Goal: Task Accomplishment & Management: Manage account settings

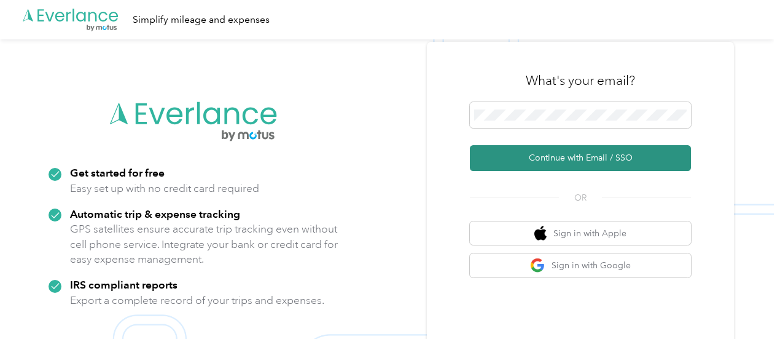
click at [563, 153] on button "Continue with Email / SSO" at bounding box center [580, 158] width 221 height 26
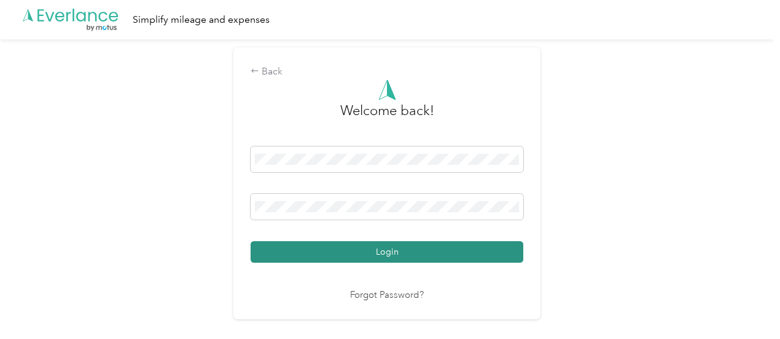
click at [397, 248] on button "Login" at bounding box center [387, 252] width 273 height 22
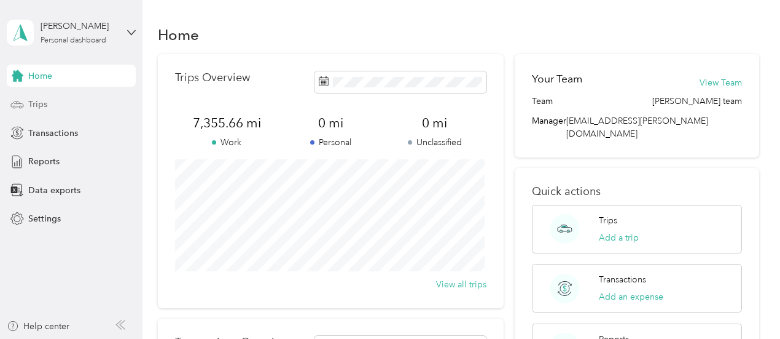
click at [45, 109] on span "Trips" at bounding box center [37, 104] width 19 height 13
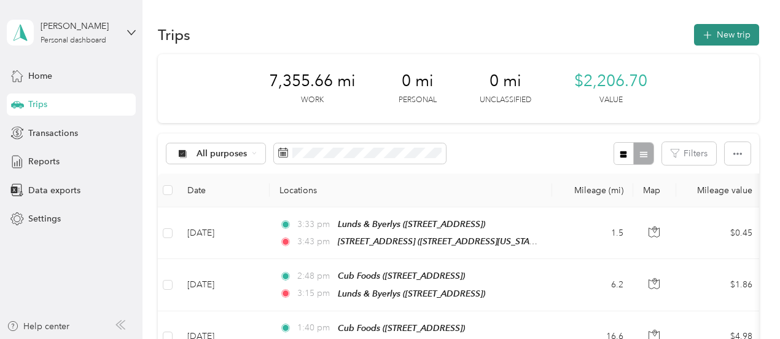
click at [714, 39] on button "New trip" at bounding box center [726, 35] width 65 height 22
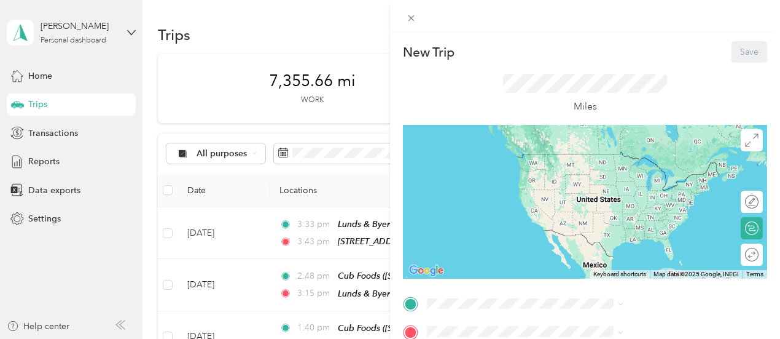
scroll to position [184, 0]
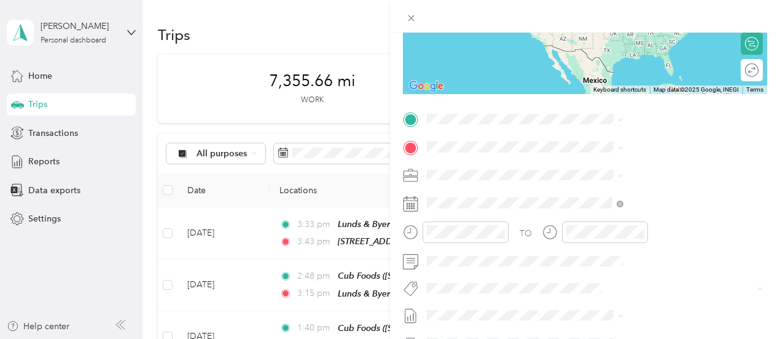
drag, startPoint x: 773, startPoint y: 131, endPoint x: 479, endPoint y: 23, distance: 313.3
click at [467, 31] on div "New Trip Save This trip cannot be edited because it is either under review, app…" at bounding box center [390, 169] width 780 height 339
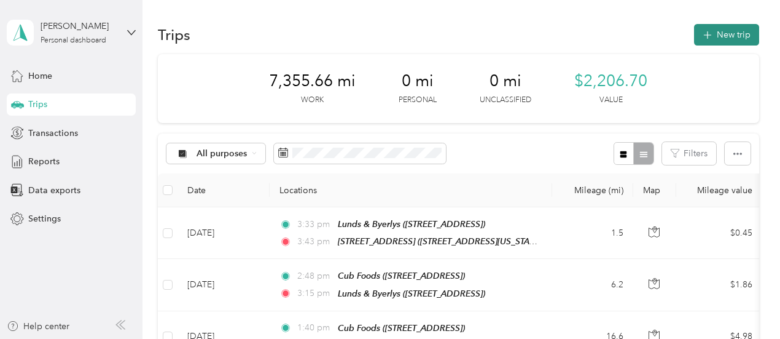
click at [734, 29] on button "New trip" at bounding box center [726, 35] width 65 height 22
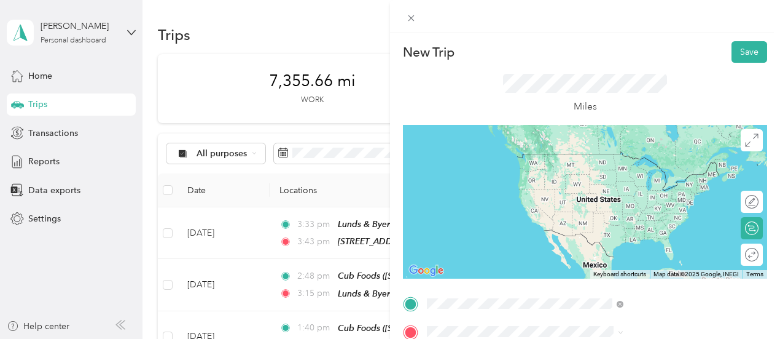
click at [656, 176] on span "[STREET_ADDRESS]" at bounding box center [619, 176] width 78 height 10
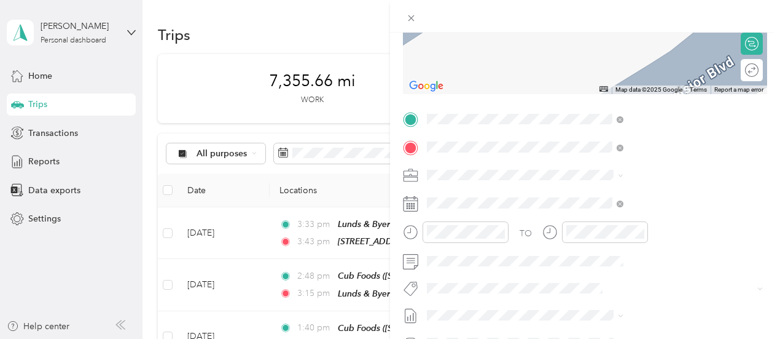
click at [644, 219] on span "[STREET_ADDRESS][PERSON_NAME]" at bounding box center [653, 213] width 146 height 10
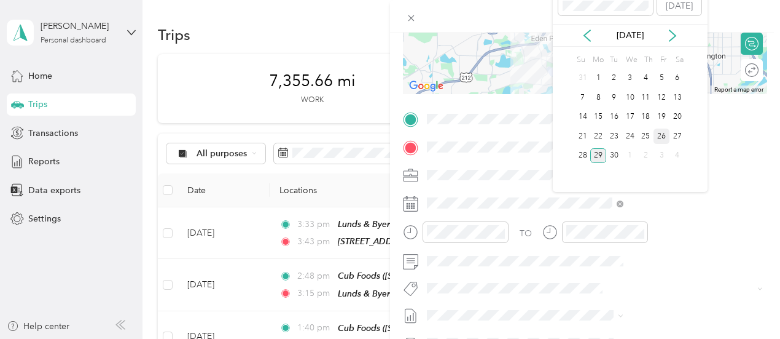
click at [660, 132] on div "26" at bounding box center [662, 135] width 16 height 15
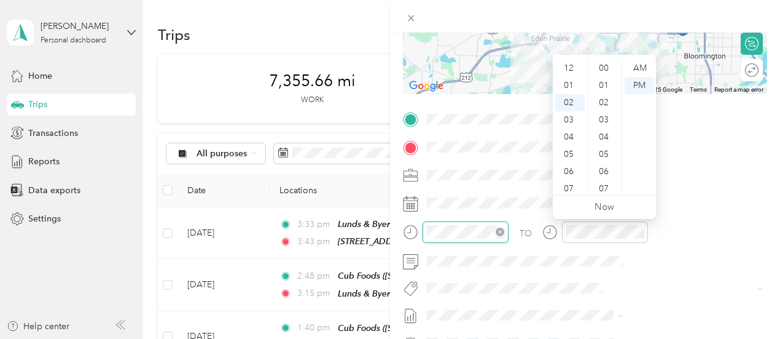
scroll to position [34, 0]
click at [574, 186] on div "09" at bounding box center [569, 188] width 29 height 17
click at [644, 68] on div "AM" at bounding box center [639, 68] width 29 height 17
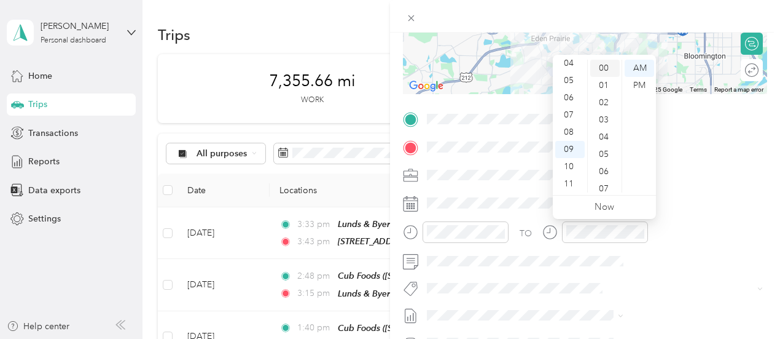
click at [608, 67] on div "00" at bounding box center [604, 68] width 29 height 17
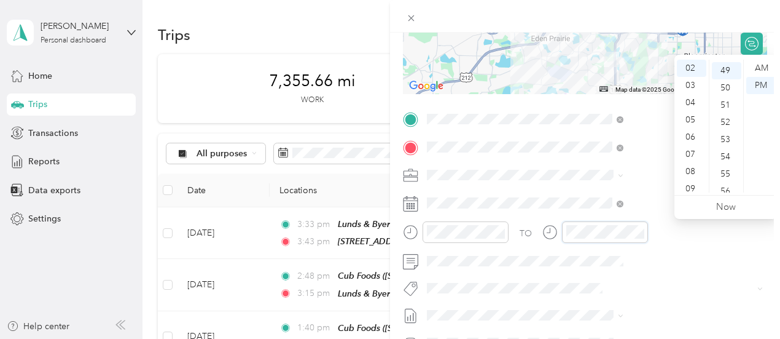
scroll to position [843, 0]
click at [694, 189] on div "09" at bounding box center [691, 188] width 29 height 17
click at [763, 58] on div "12 01 02 03 04 05 06 07 08 09 10 11 00 01 02 03 04 05 06 07 08 09 10 11 12 13 1…" at bounding box center [726, 126] width 103 height 138
click at [728, 80] on div "50" at bounding box center [726, 85] width 29 height 17
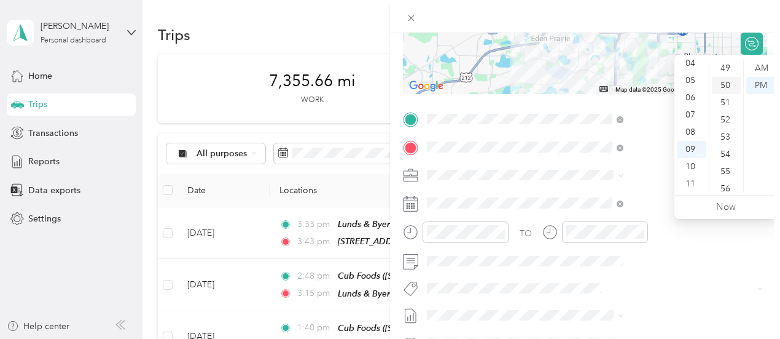
scroll to position [860, 0]
click at [699, 161] on div "10" at bounding box center [691, 166] width 29 height 17
click at [691, 164] on div "10" at bounding box center [691, 166] width 29 height 17
click at [770, 68] on div "AM" at bounding box center [760, 68] width 29 height 17
click at [758, 65] on div "AM" at bounding box center [760, 68] width 29 height 17
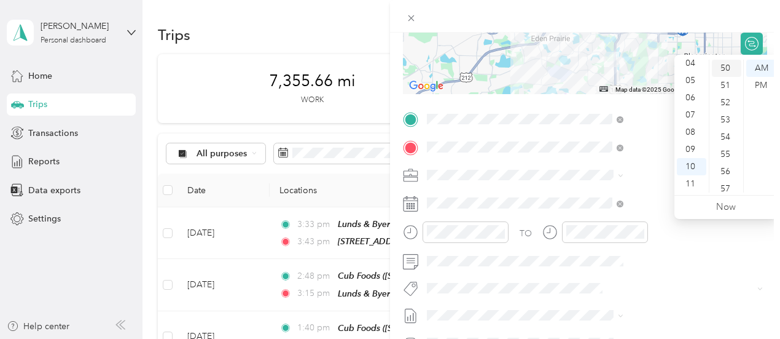
click at [727, 69] on div "50" at bounding box center [726, 68] width 29 height 17
click at [642, 187] on div "TO Add photo" at bounding box center [585, 257] width 364 height 297
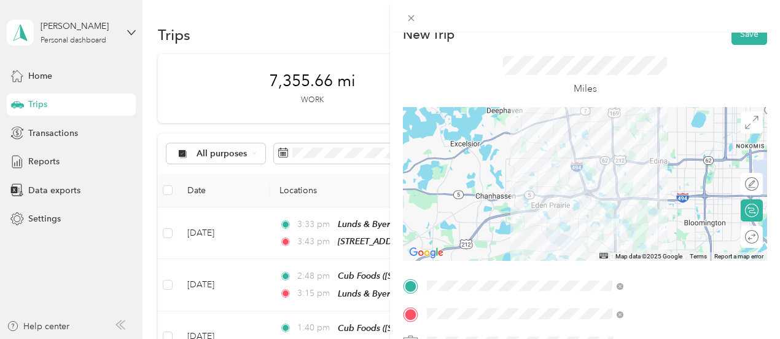
scroll to position [0, 0]
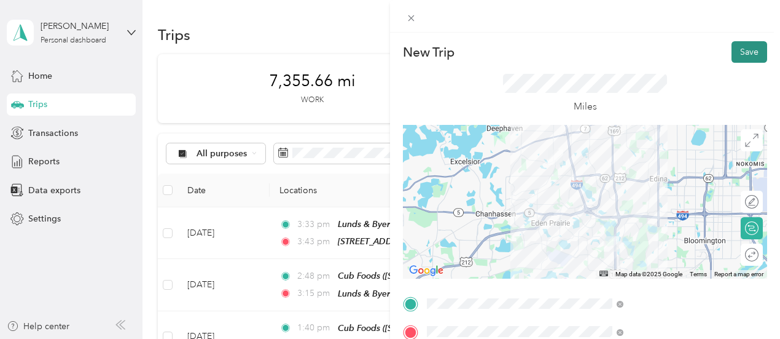
click at [745, 52] on button "Save" at bounding box center [750, 52] width 36 height 22
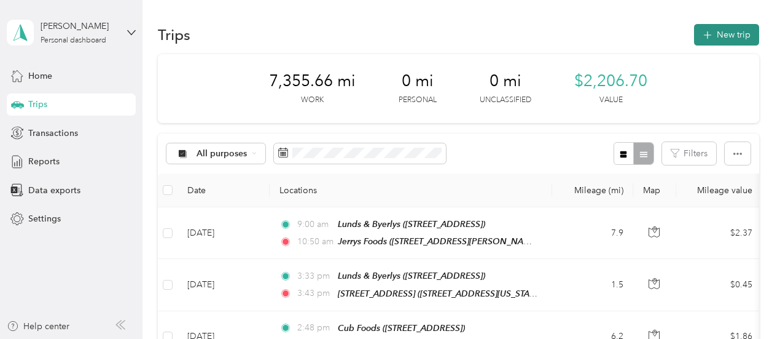
click at [726, 34] on button "New trip" at bounding box center [726, 35] width 65 height 22
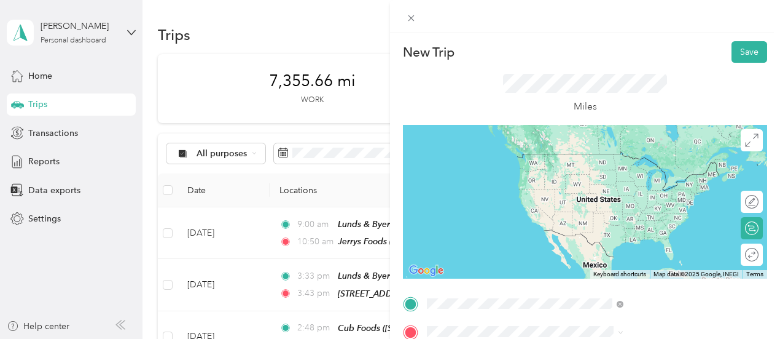
click at [651, 217] on div "TEAM Jerrys Foods [STREET_ADDRESS][PERSON_NAME]" at bounding box center [653, 202] width 146 height 30
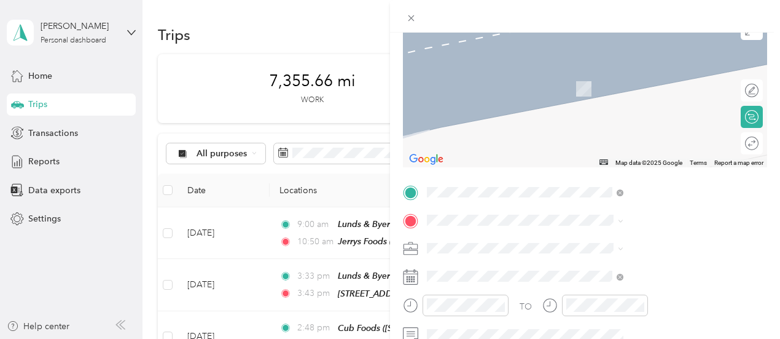
scroll to position [123, 0]
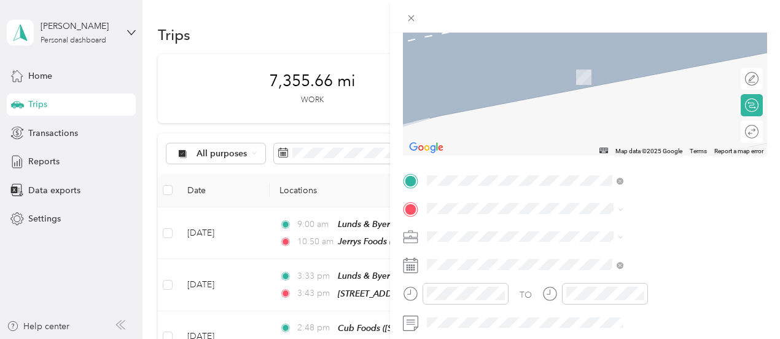
click at [637, 117] on div "TEAM Cub Foods [STREET_ADDRESS]" at bounding box center [664, 124] width 169 height 69
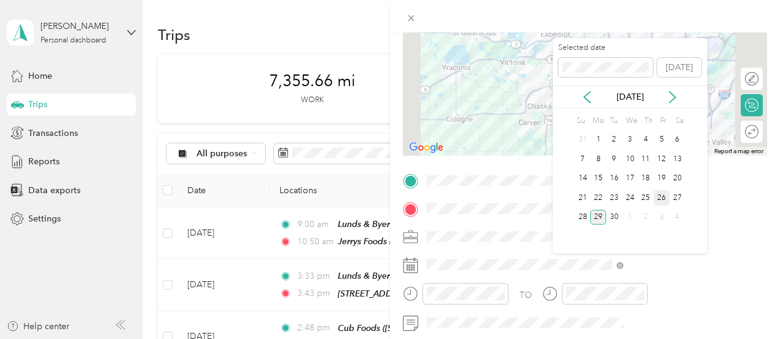
click at [665, 192] on div "26" at bounding box center [662, 197] width 16 height 15
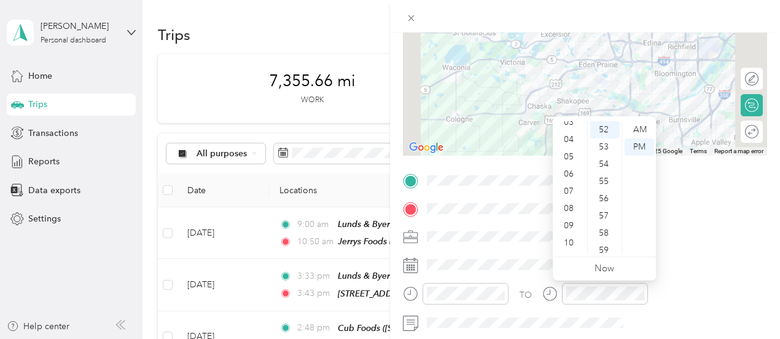
scroll to position [74, 0]
click at [575, 245] on div "11" at bounding box center [569, 245] width 29 height 17
click at [637, 127] on div "AM" at bounding box center [639, 129] width 29 height 17
click at [606, 143] on div "30" at bounding box center [604, 144] width 29 height 17
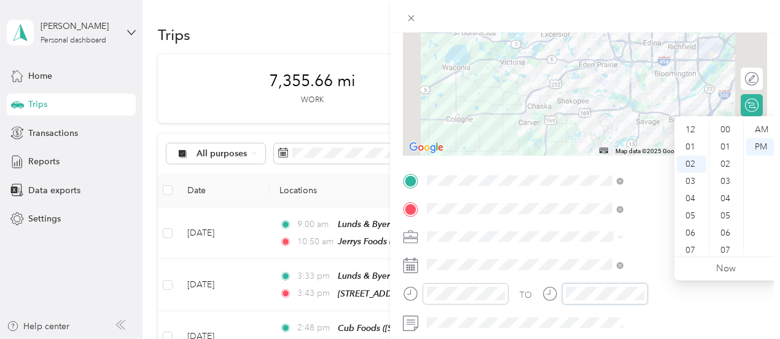
scroll to position [34, 0]
click at [702, 126] on div "02" at bounding box center [691, 129] width 29 height 17
click at [692, 130] on div "12" at bounding box center [691, 129] width 29 height 17
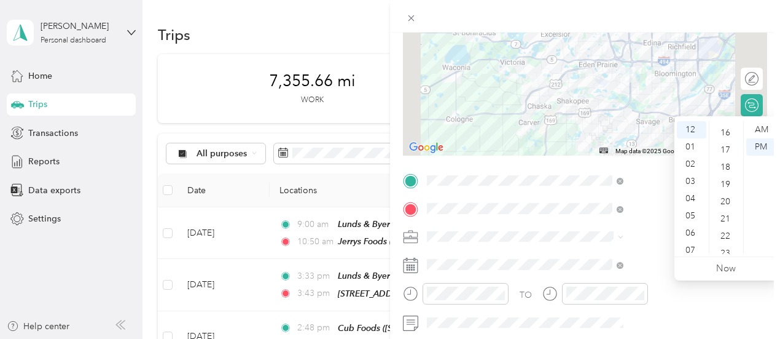
scroll to position [248, 0]
click at [732, 141] on div "15" at bounding box center [726, 139] width 29 height 17
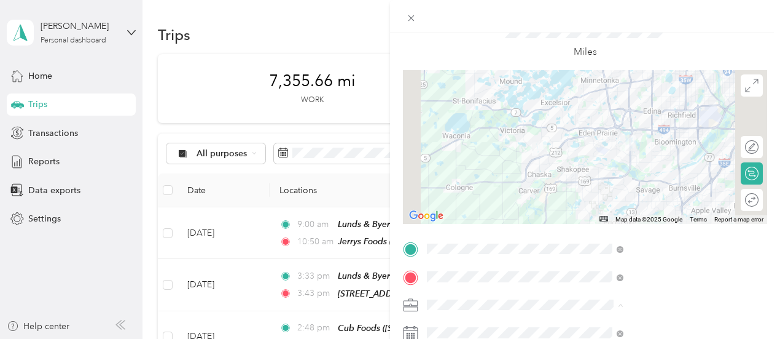
scroll to position [0, 0]
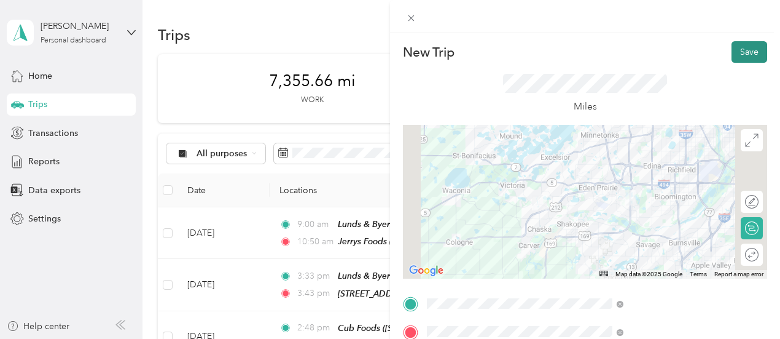
click at [744, 51] on button "Save" at bounding box center [750, 52] width 36 height 22
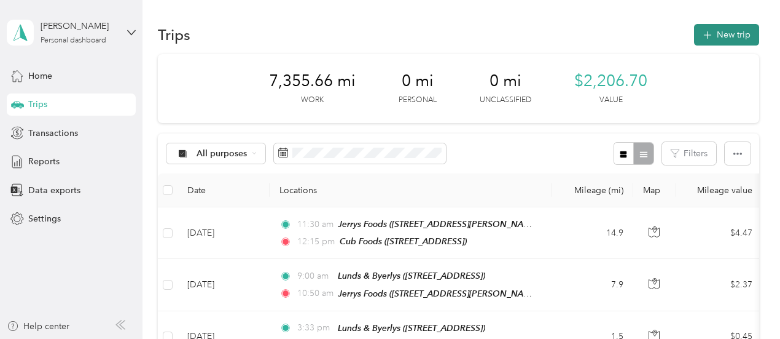
click at [714, 31] on button "New trip" at bounding box center [726, 35] width 65 height 22
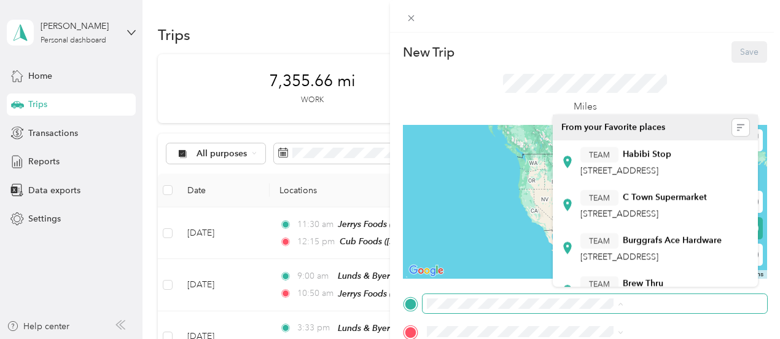
click at [576, 338] on div "New Trip Save This trip cannot be edited because it is either under review, app…" at bounding box center [387, 339] width 774 height 0
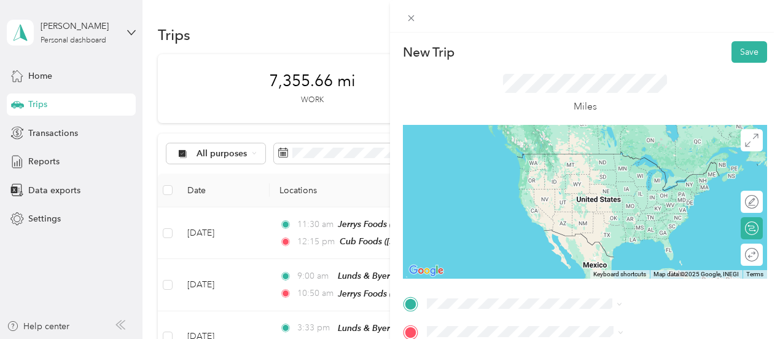
click at [676, 213] on div "TEAM Cub Foods [STREET_ADDRESS]" at bounding box center [664, 221] width 169 height 69
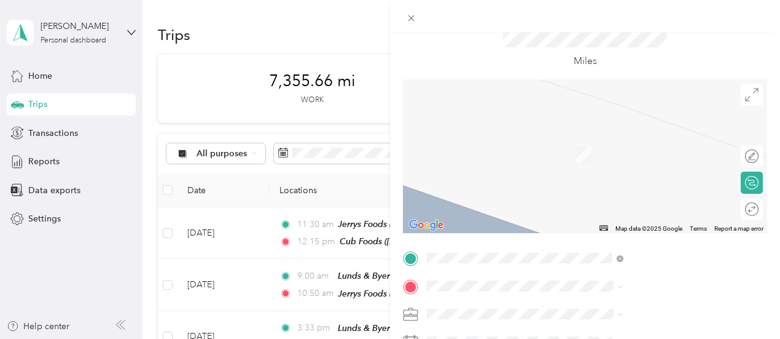
scroll to position [61, 0]
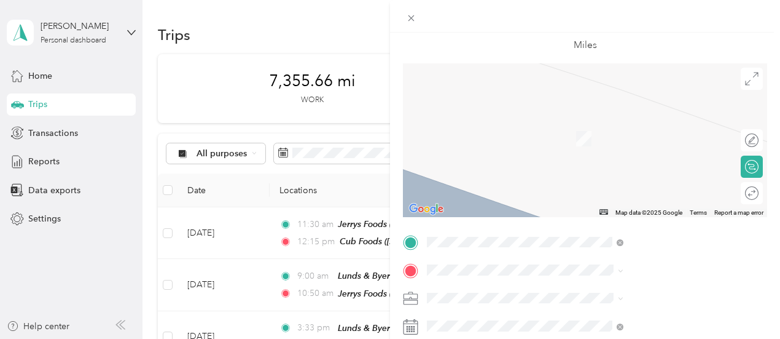
click at [641, 189] on span "[STREET_ADDRESS]" at bounding box center [619, 183] width 78 height 10
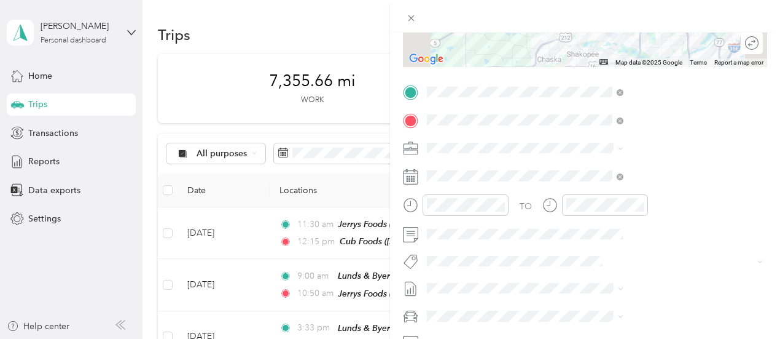
scroll to position [246, 0]
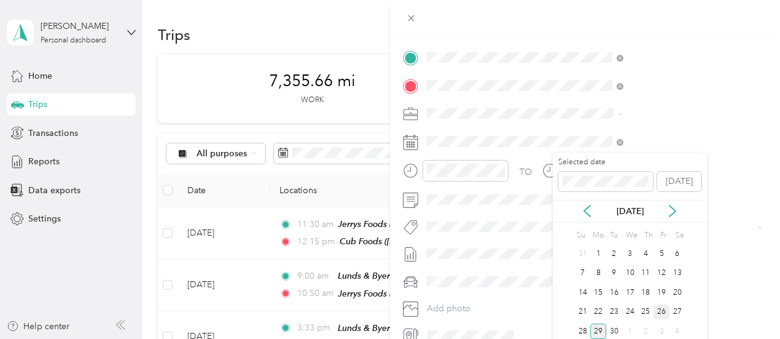
click at [662, 313] on div "26" at bounding box center [662, 311] width 16 height 15
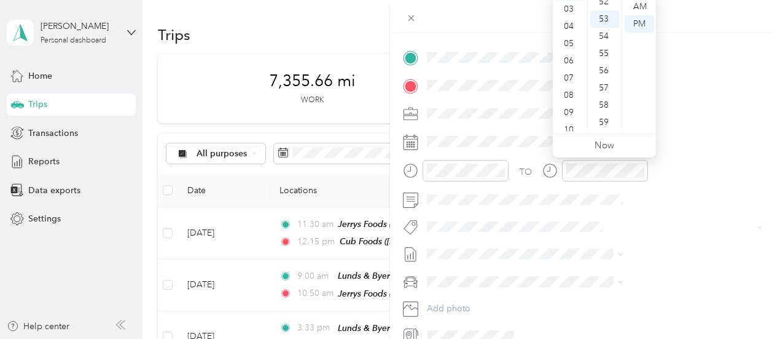
scroll to position [0, 0]
click at [580, 4] on div "12" at bounding box center [569, 6] width 29 height 17
click at [571, 23] on div "01" at bounding box center [569, 23] width 29 height 17
click at [609, 20] on div "45" at bounding box center [604, 20] width 29 height 17
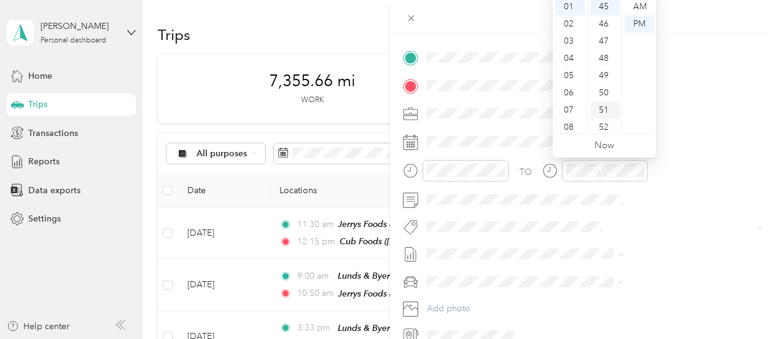
scroll to position [774, 0]
click at [565, 4] on div "01" at bounding box center [569, 6] width 29 height 17
click at [609, 4] on div "10" at bounding box center [604, 2] width 29 height 17
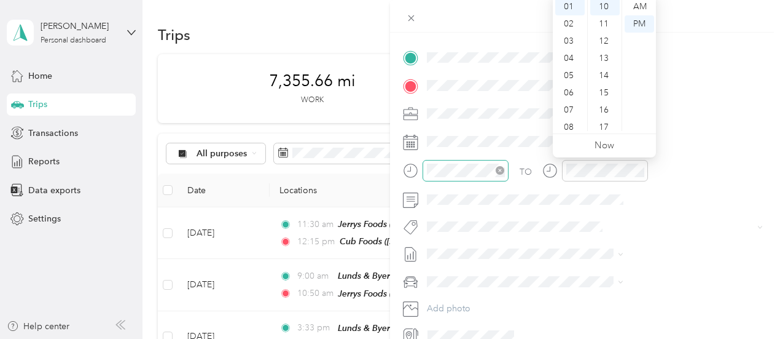
click at [509, 161] on div at bounding box center [466, 171] width 86 height 22
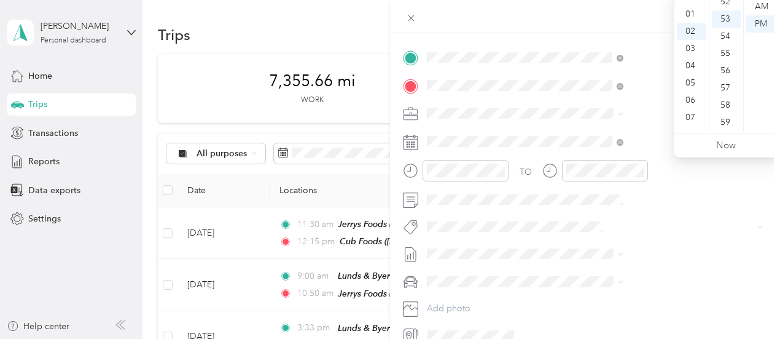
scroll to position [0, 0]
click at [691, 26] on div "01" at bounding box center [691, 23] width 29 height 17
click at [726, 20] on div "43" at bounding box center [726, 18] width 29 height 17
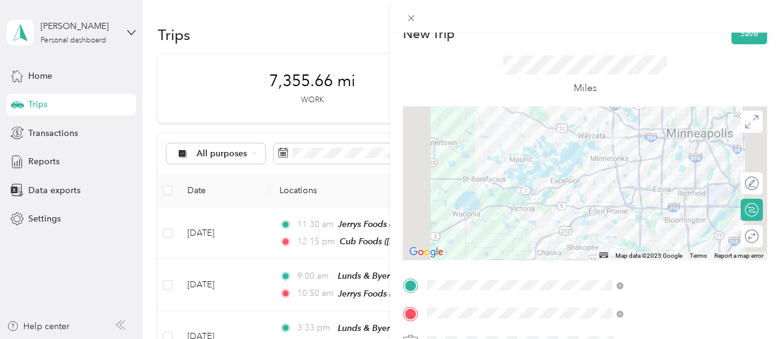
scroll to position [0, 0]
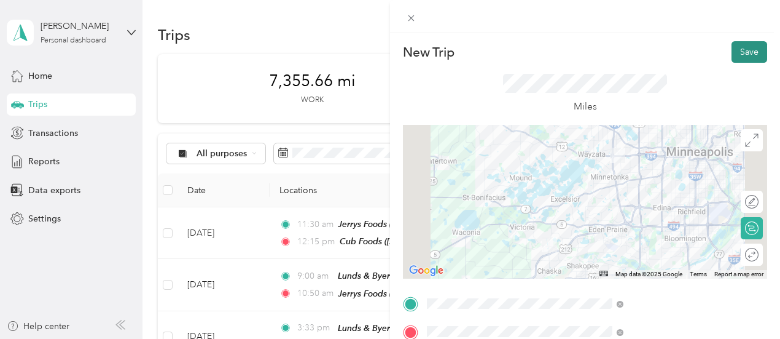
click at [732, 44] on button "Save" at bounding box center [750, 52] width 36 height 22
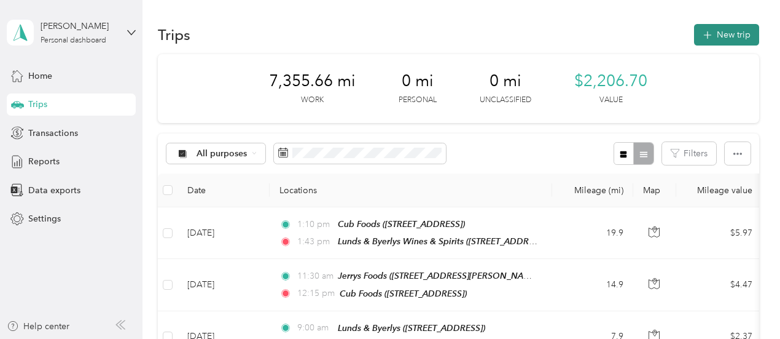
click at [694, 35] on button "New trip" at bounding box center [726, 35] width 65 height 22
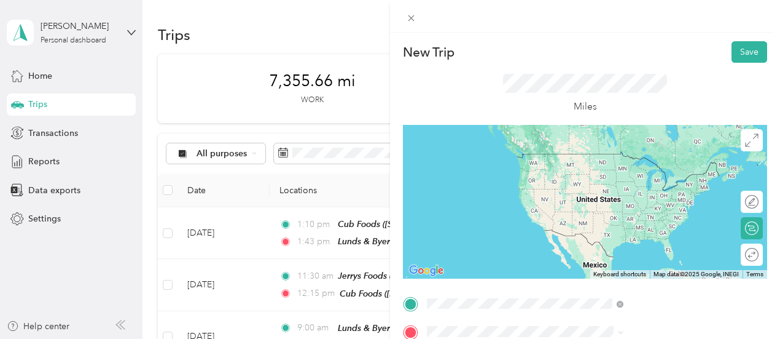
click at [634, 176] on span "[STREET_ADDRESS]" at bounding box center [619, 176] width 78 height 10
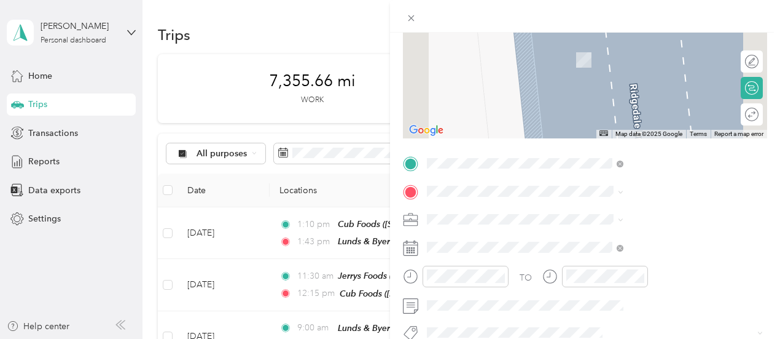
scroll to position [184, 0]
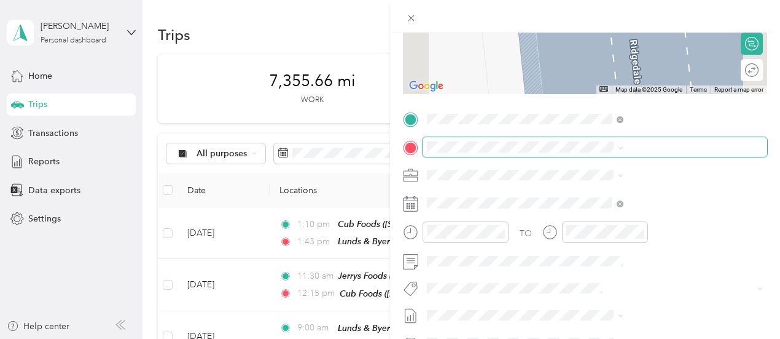
click at [591, 138] on span at bounding box center [595, 147] width 345 height 20
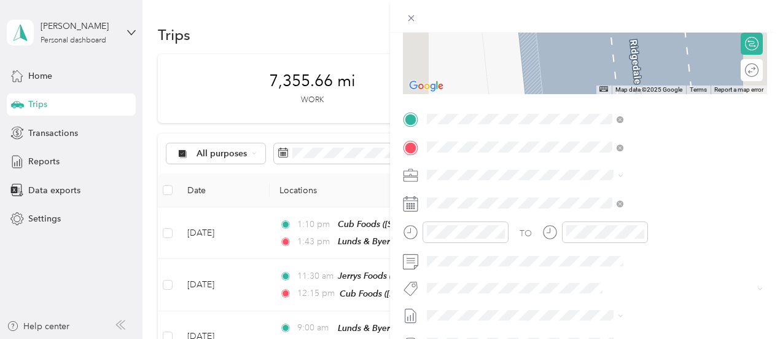
click at [670, 220] on div "TEAM Lunds & Byerlys [STREET_ADDRESS]" at bounding box center [632, 205] width 105 height 30
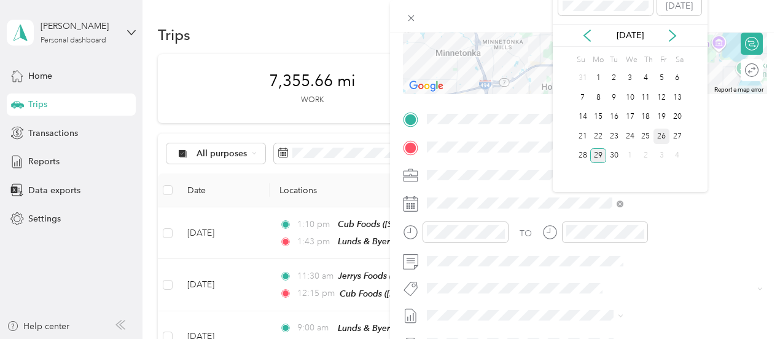
click at [659, 131] on div "26" at bounding box center [662, 135] width 16 height 15
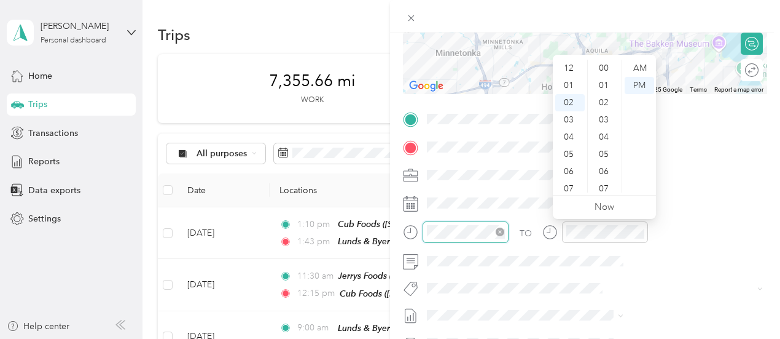
scroll to position [899, 0]
click at [570, 68] on div "02" at bounding box center [569, 68] width 29 height 17
click at [618, 60] on div "12 01 02 03 04 05 06 07 08 09 10 11 00 01 02 03 04 05 06 07 08 09 10 11 12 13 1…" at bounding box center [604, 125] width 103 height 140
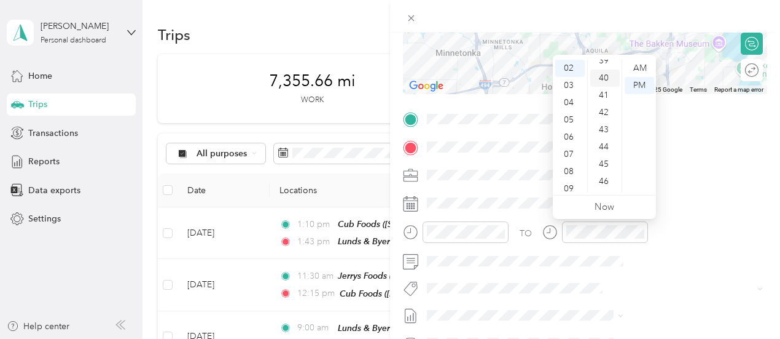
click at [605, 76] on div "40" at bounding box center [604, 77] width 29 height 17
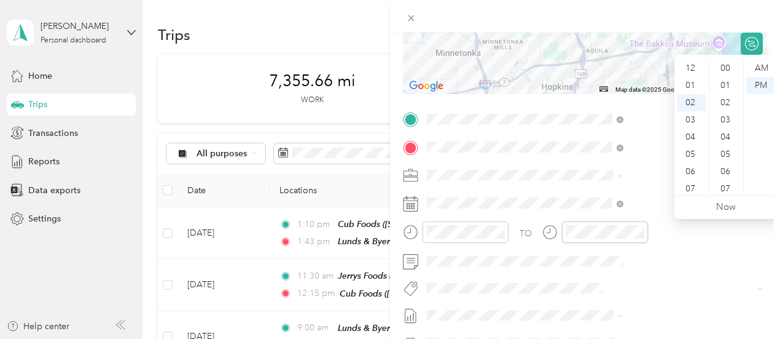
scroll to position [899, 0]
click at [689, 85] on div "03" at bounding box center [691, 85] width 29 height 17
click at [727, 104] on div "15" at bounding box center [726, 106] width 29 height 17
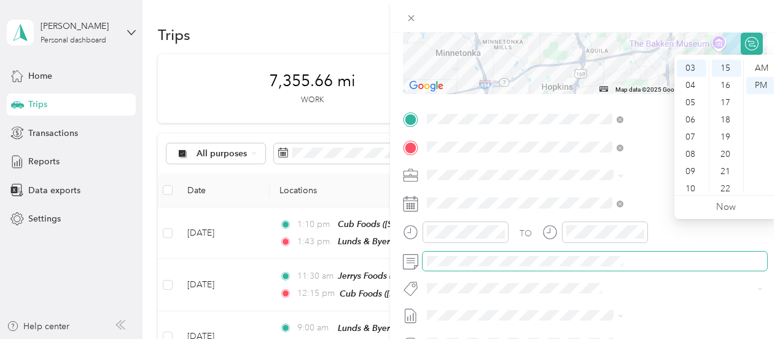
click at [702, 267] on span at bounding box center [595, 261] width 345 height 20
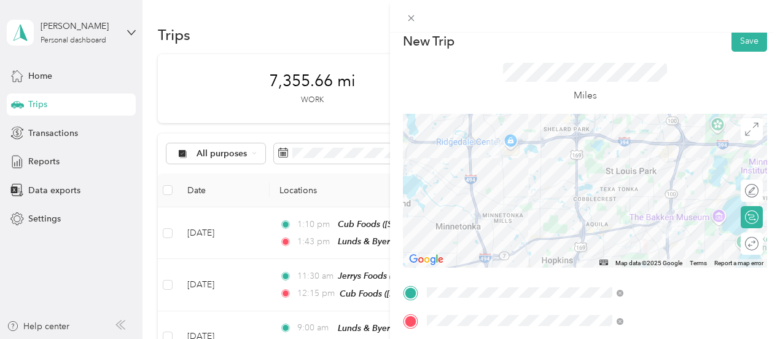
scroll to position [0, 0]
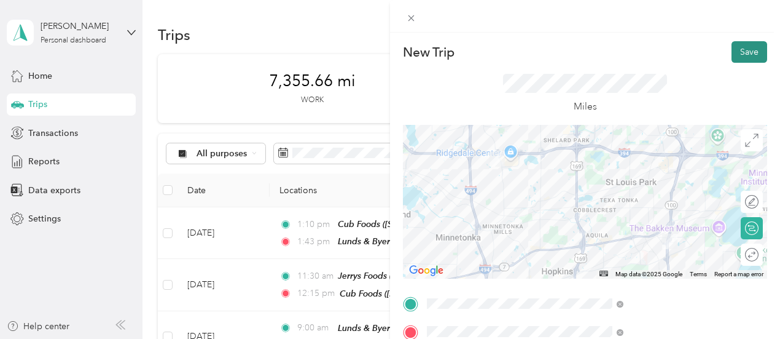
click at [735, 45] on button "Save" at bounding box center [750, 52] width 36 height 22
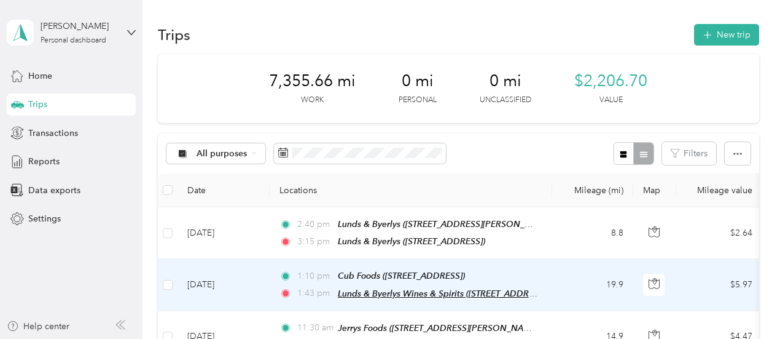
click at [423, 288] on span "Lunds & Byerlys Wines & Spirits ([STREET_ADDRESS])" at bounding box center [443, 293] width 211 height 10
click at [374, 259] on button "Edit Place" at bounding box center [377, 261] width 70 height 22
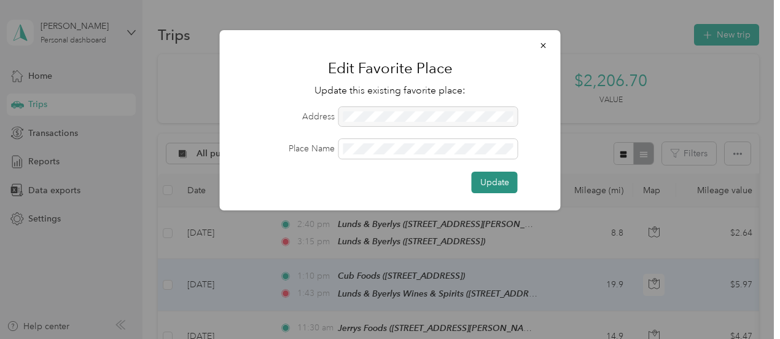
click at [508, 180] on button "Update" at bounding box center [495, 182] width 46 height 22
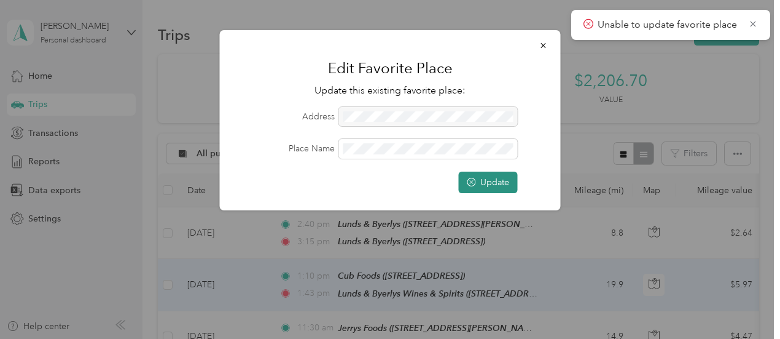
drag, startPoint x: 474, startPoint y: 184, endPoint x: 477, endPoint y: 177, distance: 7.8
click at [475, 182] on circle "submit" at bounding box center [472, 182] width 8 height 8
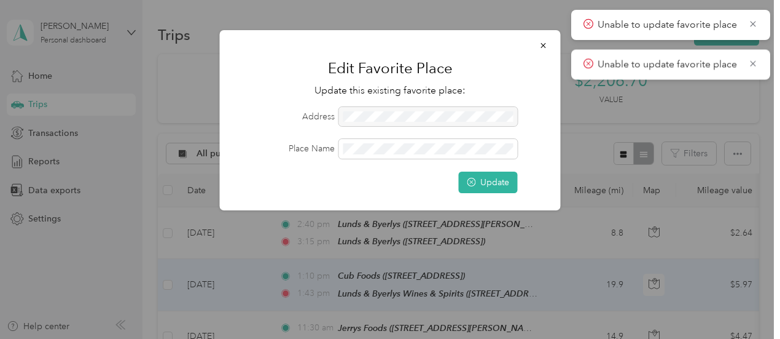
click at [531, 216] on div at bounding box center [390, 169] width 780 height 339
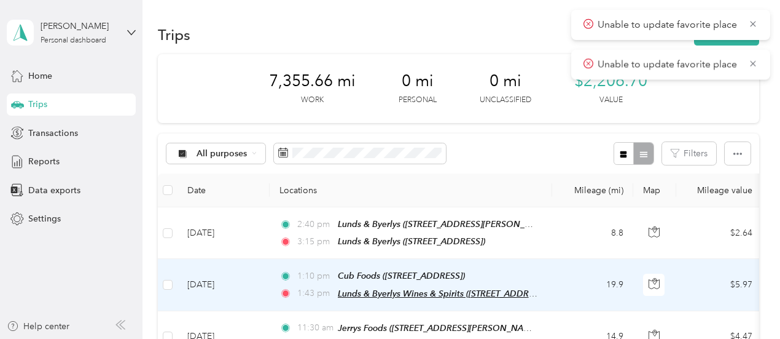
click at [440, 288] on span "Lunds & Byerlys Wines & Spirits ([STREET_ADDRESS])" at bounding box center [443, 293] width 211 height 10
click at [377, 257] on button "Edit Place" at bounding box center [377, 254] width 70 height 22
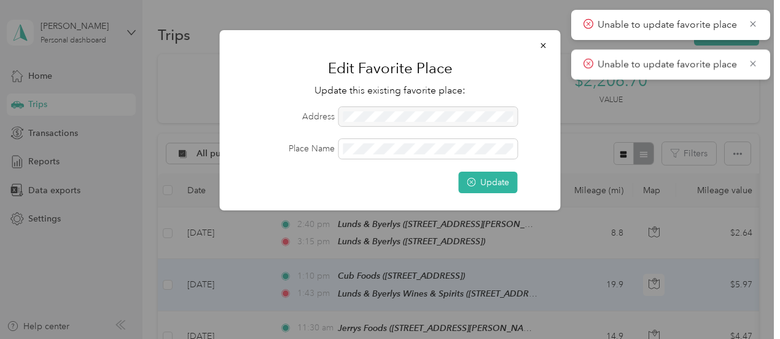
click at [373, 112] on div at bounding box center [428, 117] width 179 height 20
click at [491, 182] on button "Update" at bounding box center [488, 182] width 59 height 22
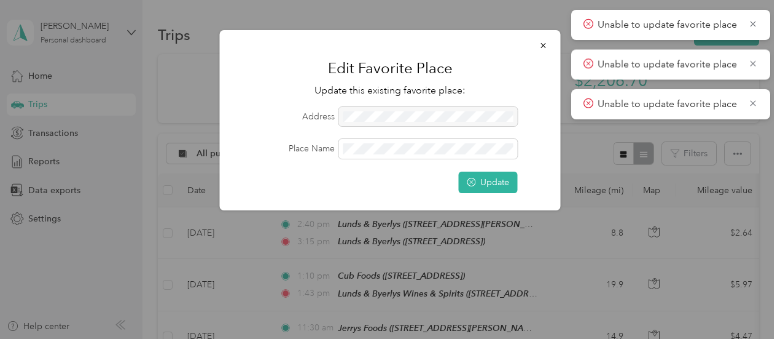
click at [758, 23] on div "Unable to update favorite place" at bounding box center [670, 25] width 199 height 30
click at [752, 22] on icon at bounding box center [753, 23] width 10 height 11
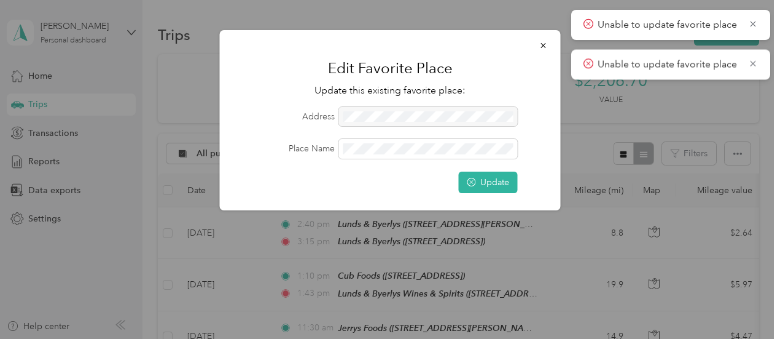
drag, startPoint x: 750, startPoint y: 63, endPoint x: 762, endPoint y: 33, distance: 33.3
click at [755, 55] on div "Unable to update favorite place" at bounding box center [670, 65] width 199 height 30
click at [755, 22] on icon at bounding box center [753, 23] width 10 height 11
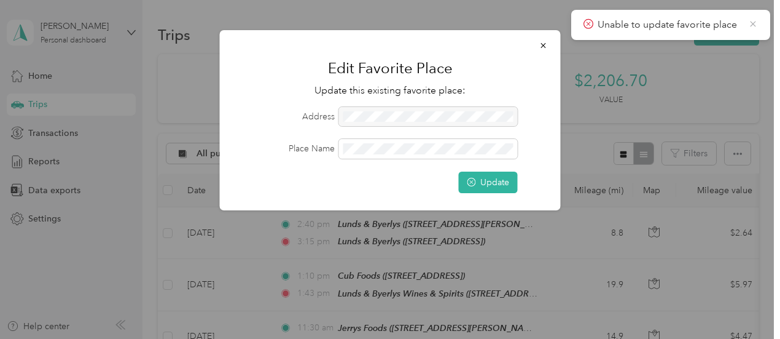
click at [753, 23] on icon at bounding box center [753, 24] width 6 height 6
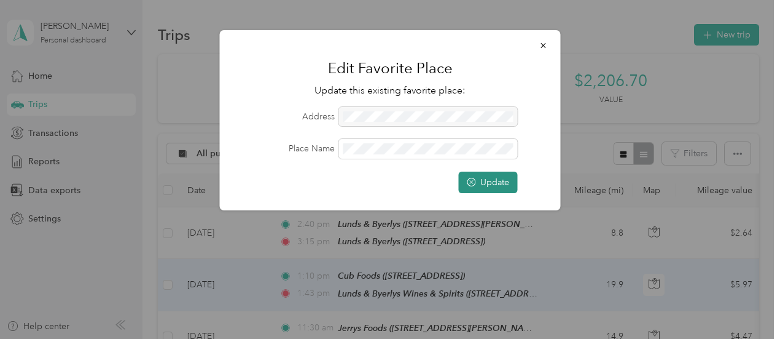
click at [499, 181] on button "Update" at bounding box center [488, 182] width 59 height 22
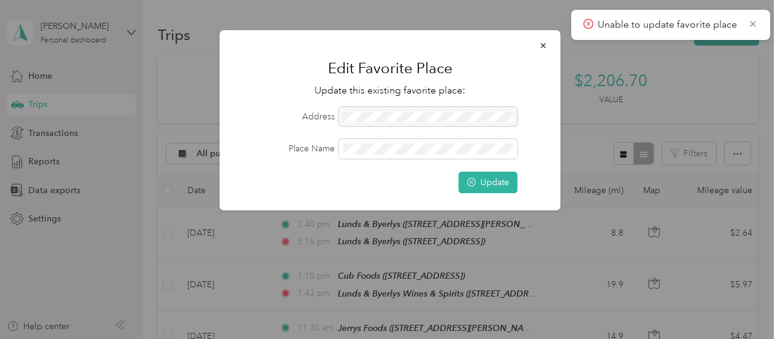
click at [754, 18] on icon at bounding box center [753, 23] width 10 height 11
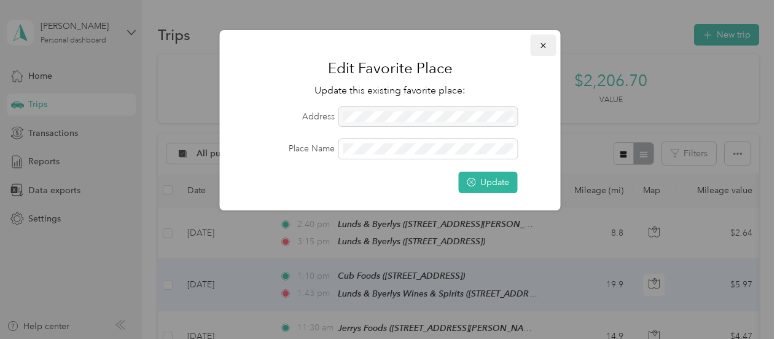
click at [543, 41] on icon "button" at bounding box center [543, 45] width 9 height 9
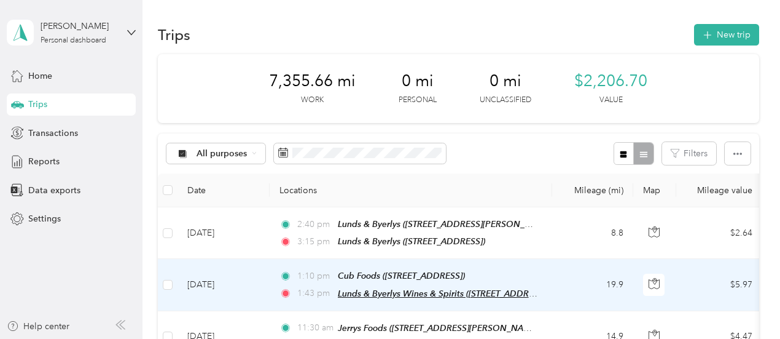
click at [436, 291] on span "Lunds & Byerlys Wines & Spirits ([STREET_ADDRESS])" at bounding box center [443, 293] width 211 height 10
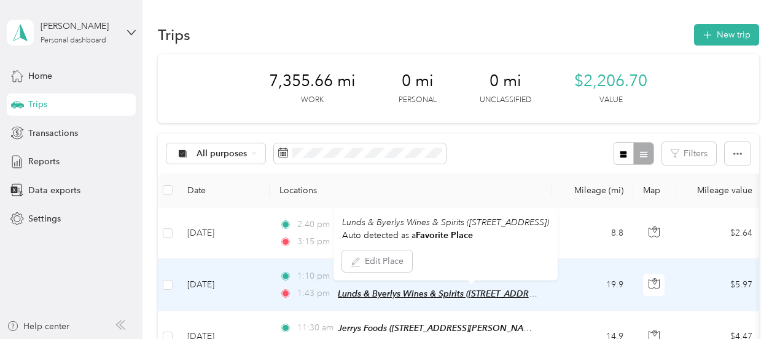
click at [435, 289] on span "Lunds & Byerlys Wines & Spirits ([STREET_ADDRESS])" at bounding box center [443, 293] width 211 height 10
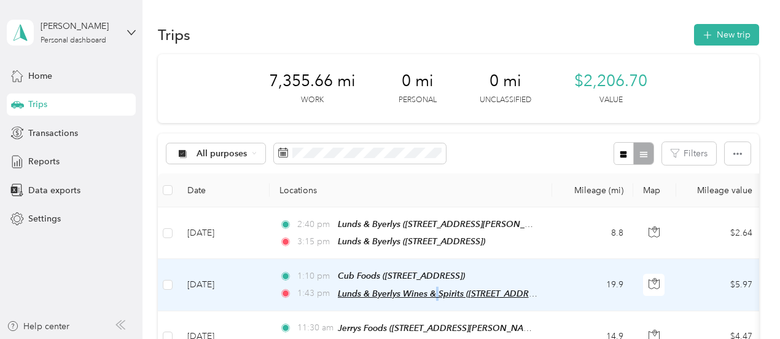
click at [435, 289] on span "Lunds & Byerlys Wines & Spirits ([STREET_ADDRESS])" at bounding box center [443, 293] width 211 height 10
click at [572, 303] on td "19.9" at bounding box center [592, 285] width 81 height 52
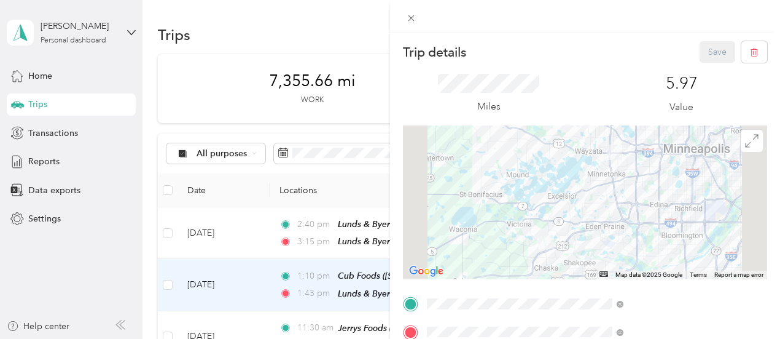
scroll to position [123, 0]
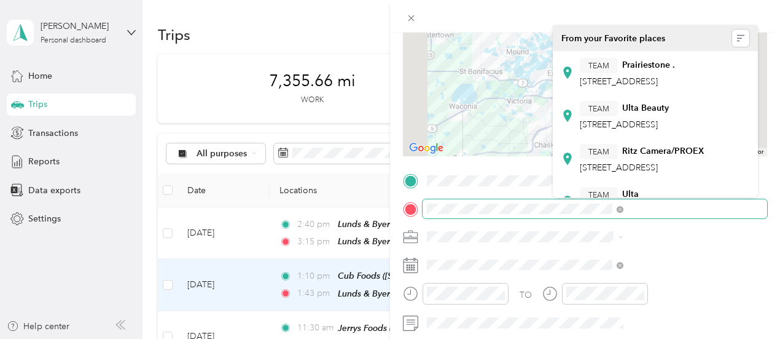
click at [740, 220] on div "TO Add photo" at bounding box center [585, 319] width 364 height 297
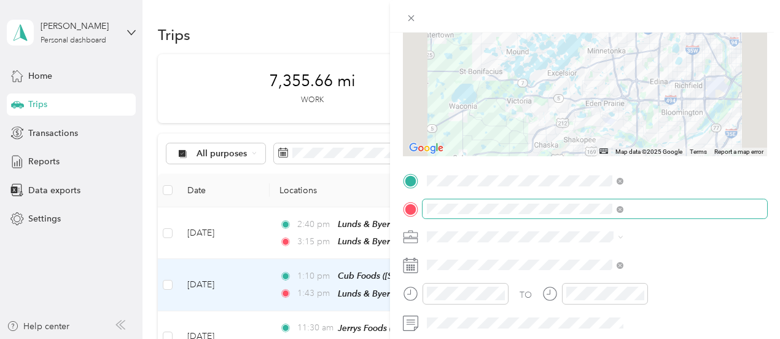
click at [624, 209] on span at bounding box center [618, 209] width 11 height 9
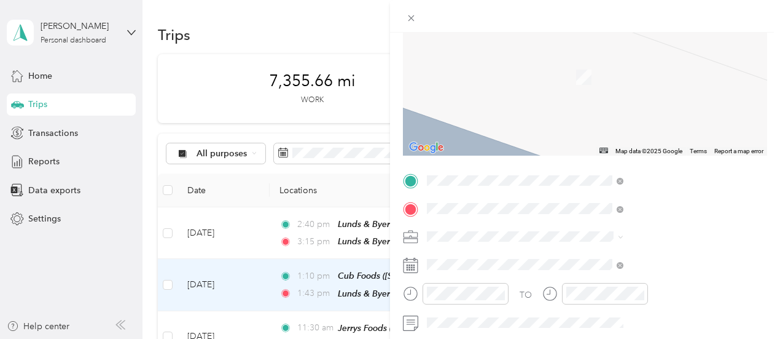
click at [636, 258] on span "[STREET_ADDRESS][US_STATE]" at bounding box center [641, 252] width 123 height 11
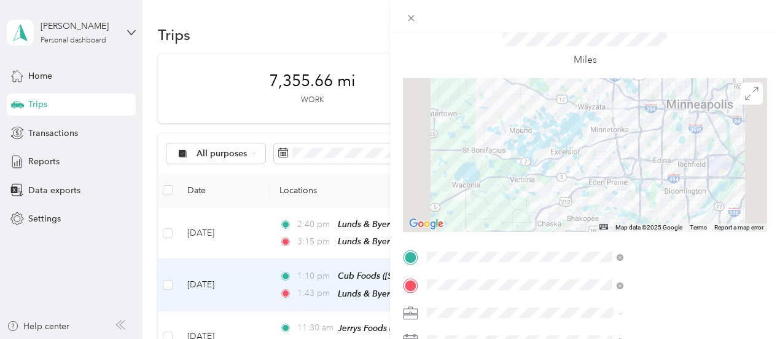
scroll to position [0, 0]
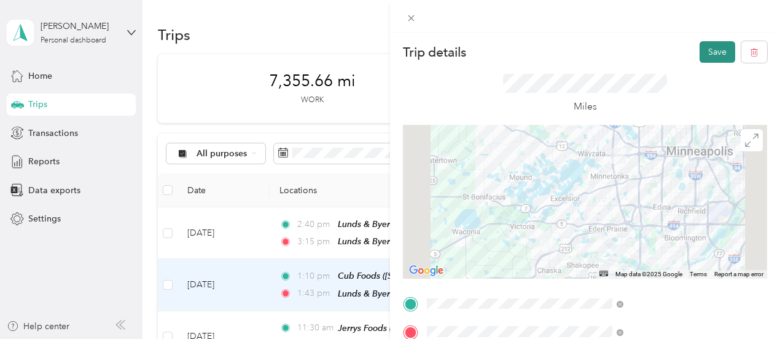
click at [710, 45] on button "Save" at bounding box center [718, 52] width 36 height 22
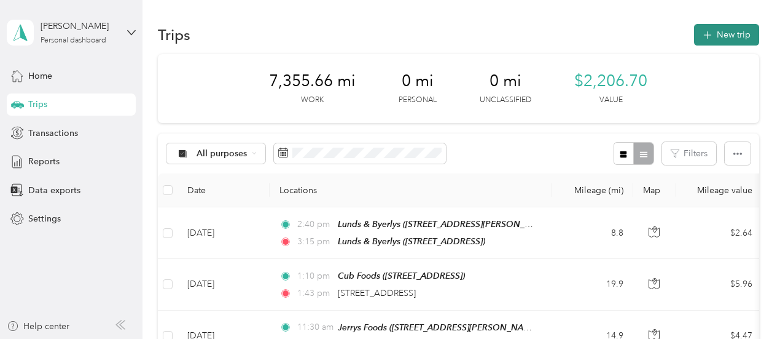
click at [716, 40] on button "New trip" at bounding box center [726, 35] width 65 height 22
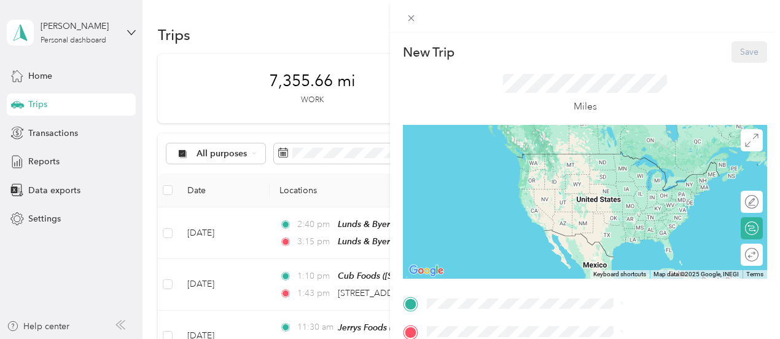
click at [574, 293] on div "New Trip Save This trip cannot be edited because it is either under review, app…" at bounding box center [585, 315] width 364 height 549
click at [654, 181] on span "[STREET_ADDRESS]" at bounding box center [619, 176] width 78 height 10
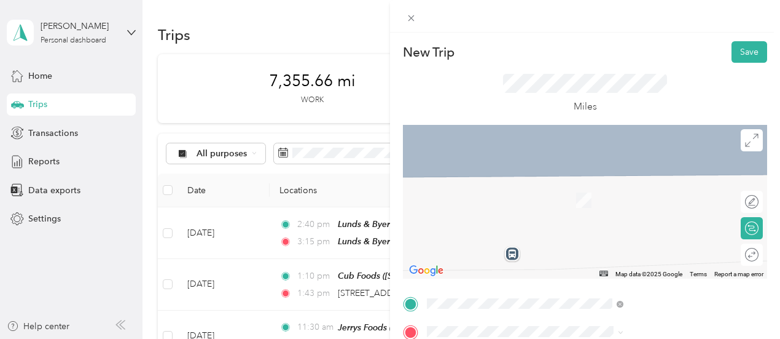
scroll to position [61, 0]
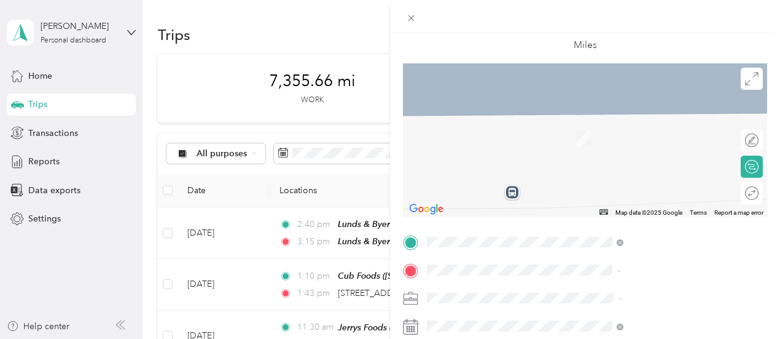
click at [658, 149] on div "TEAM Lunds & [PERSON_NAME] [STREET_ADDRESS][GEOGRAPHIC_DATA], [GEOGRAPHIC_DATA]" at bounding box center [632, 134] width 105 height 30
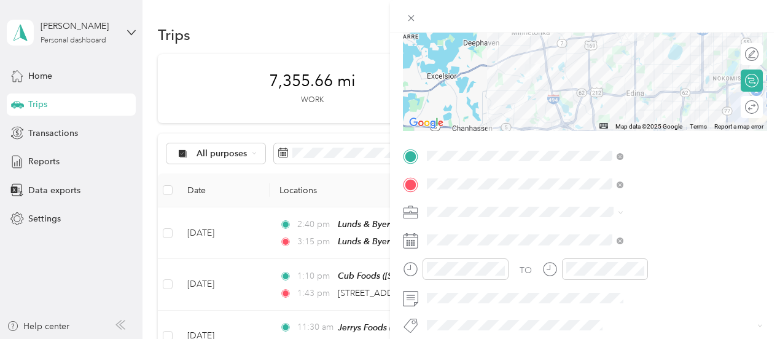
scroll to position [184, 0]
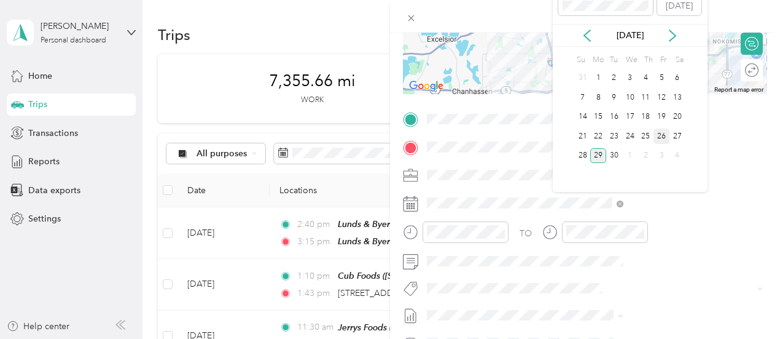
click at [662, 138] on div "26" at bounding box center [662, 135] width 16 height 15
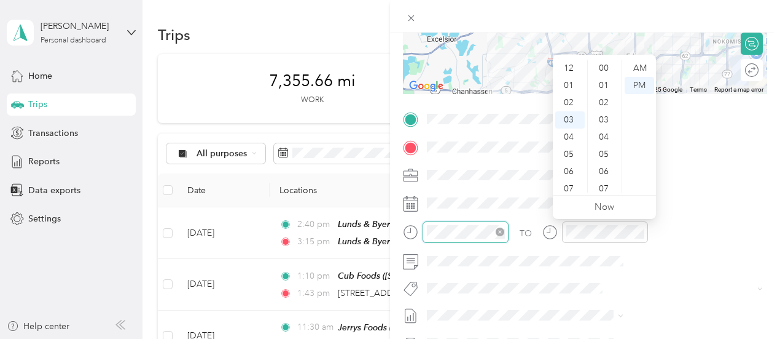
scroll to position [138, 0]
click at [573, 69] on div "03" at bounding box center [569, 68] width 29 height 17
click at [607, 190] on div "45" at bounding box center [604, 188] width 29 height 17
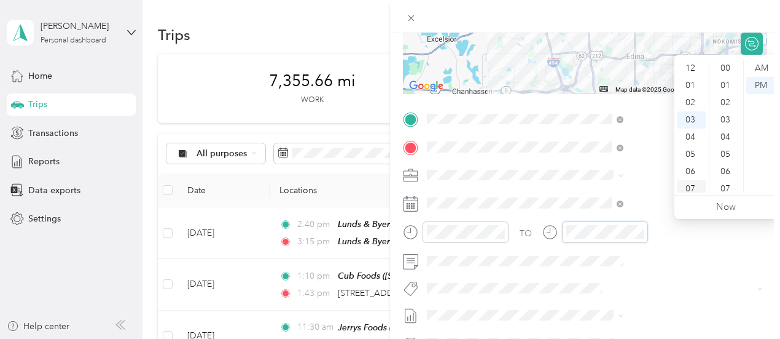
scroll to position [52, 0]
click at [689, 84] on div "04" at bounding box center [691, 85] width 29 height 17
click at [727, 159] on div "15" at bounding box center [726, 163] width 29 height 17
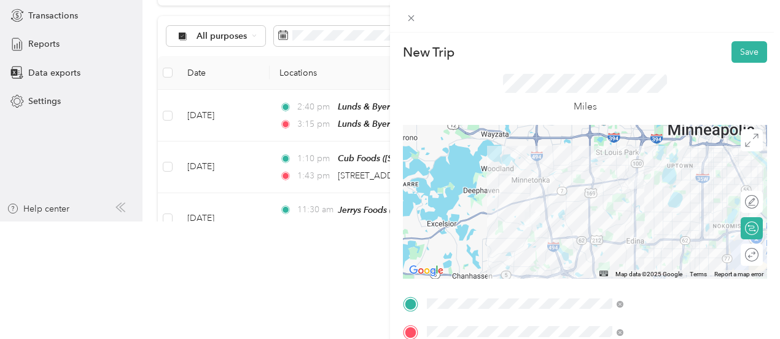
scroll to position [0, 0]
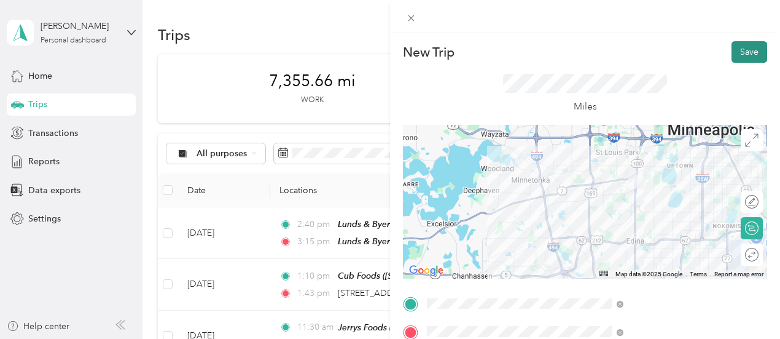
click at [746, 50] on button "Save" at bounding box center [750, 52] width 36 height 22
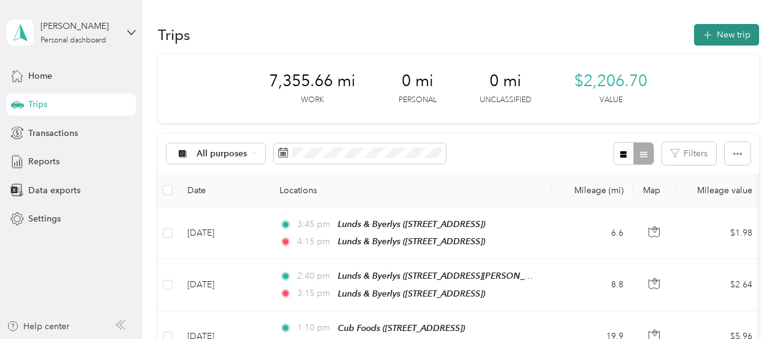
click at [722, 30] on button "New trip" at bounding box center [726, 35] width 65 height 22
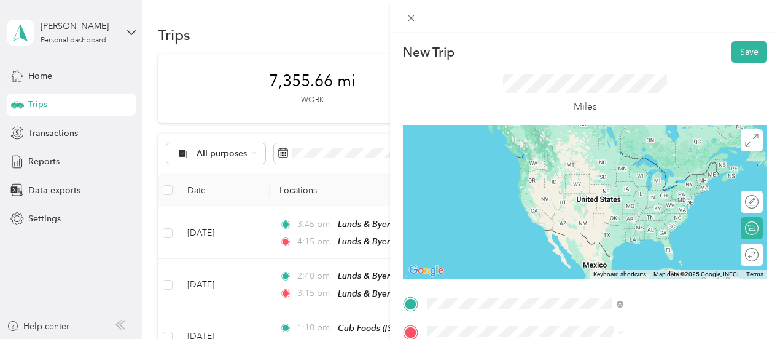
click at [671, 182] on div "TEAM Lunds & [PERSON_NAME] [STREET_ADDRESS][GEOGRAPHIC_DATA], [GEOGRAPHIC_DATA]" at bounding box center [632, 167] width 105 height 30
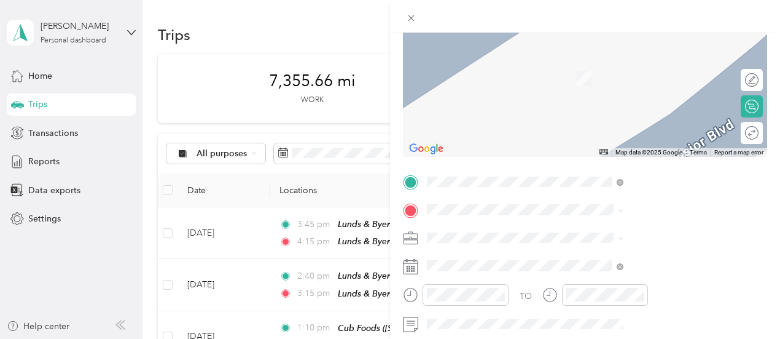
scroll to position [123, 0]
click at [648, 72] on span "[STREET_ADDRESS][US_STATE]" at bounding box center [641, 77] width 123 height 10
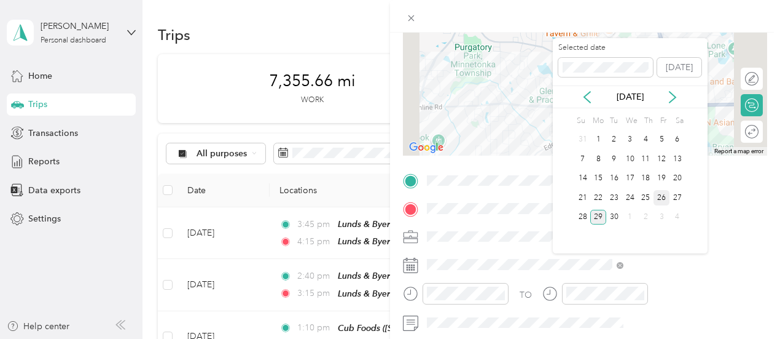
click at [663, 195] on div "26" at bounding box center [662, 197] width 16 height 15
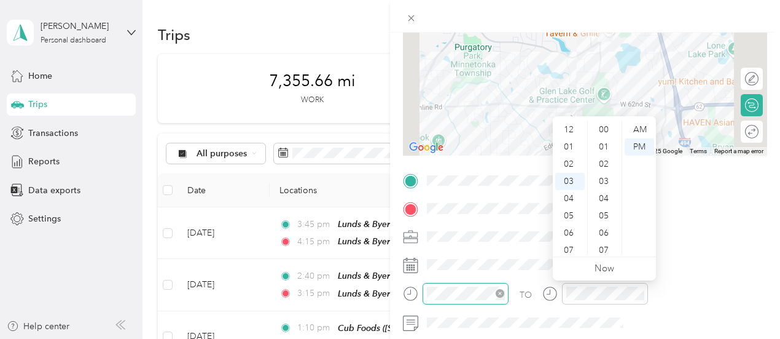
scroll to position [155, 0]
click at [570, 148] on div "04" at bounding box center [569, 146] width 29 height 17
click at [608, 194] on div "30" at bounding box center [604, 195] width 29 height 17
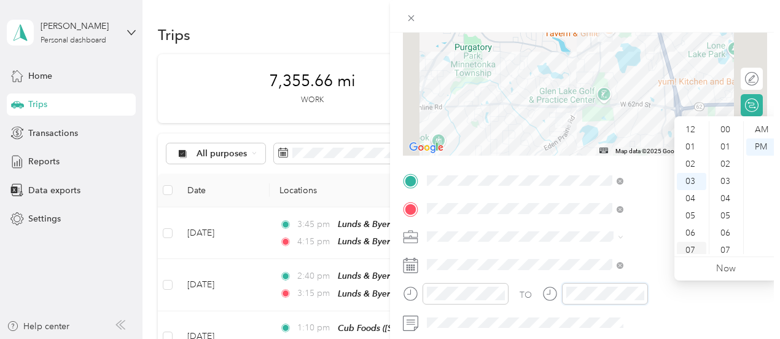
scroll to position [155, 0]
click at [692, 147] on div "04" at bounding box center [691, 146] width 29 height 17
click at [727, 222] on div "45" at bounding box center [726, 224] width 29 height 17
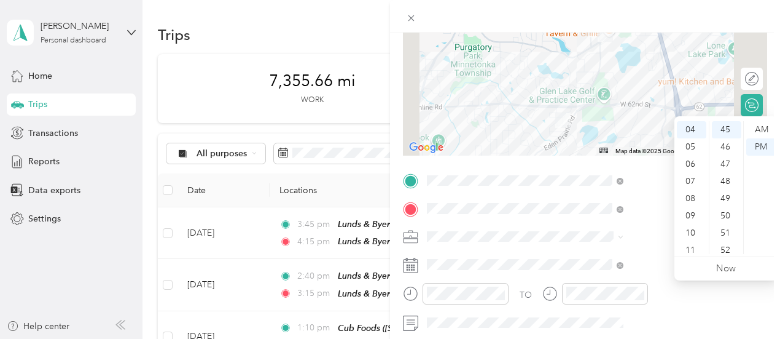
click at [657, 246] on div "TO Add photo" at bounding box center [585, 319] width 364 height 297
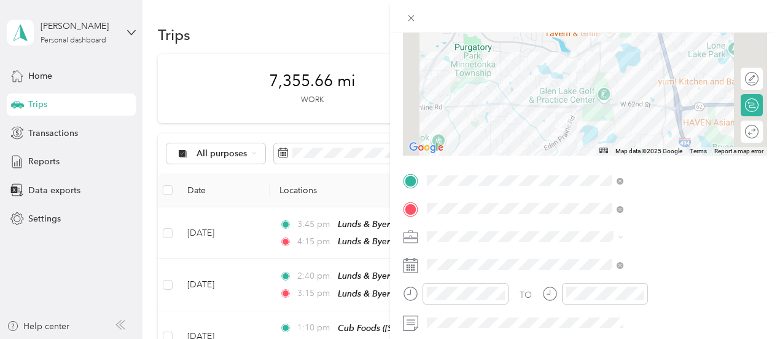
scroll to position [0, 0]
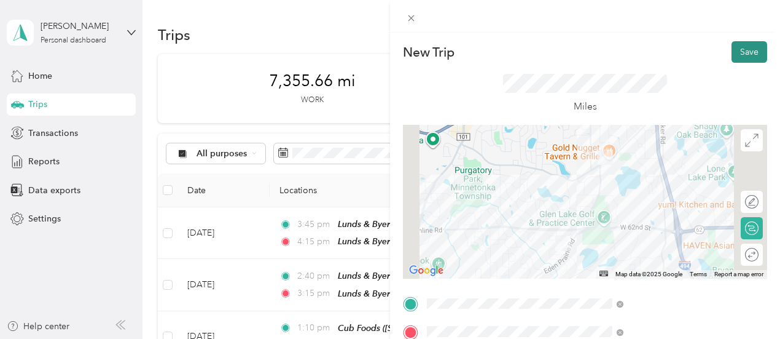
click at [742, 51] on button "Save" at bounding box center [750, 52] width 36 height 22
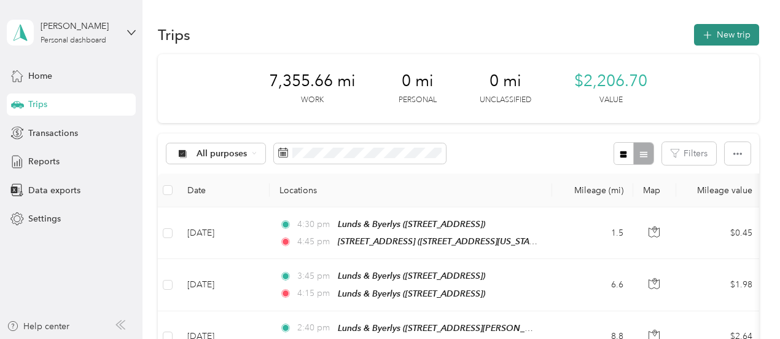
click at [735, 29] on button "New trip" at bounding box center [726, 35] width 65 height 22
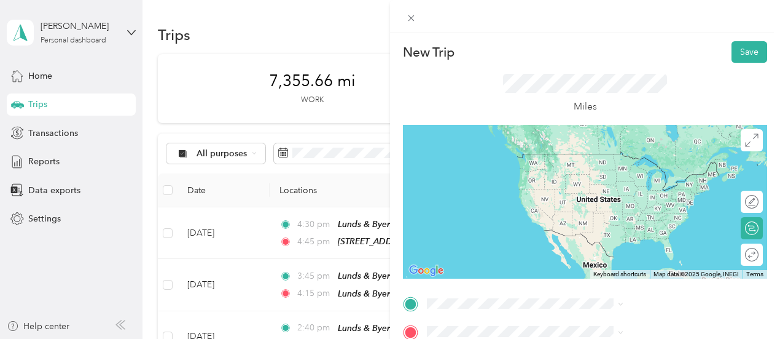
click at [627, 184] on div "TEAM Lunds & [PERSON_NAME] [STREET_ADDRESS][GEOGRAPHIC_DATA], [GEOGRAPHIC_DATA]" at bounding box center [656, 166] width 188 height 34
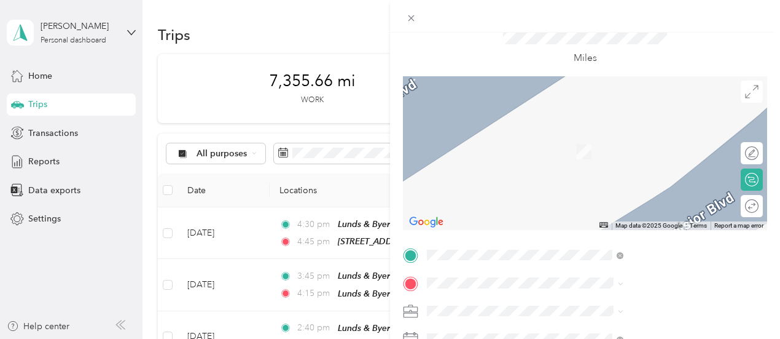
scroll to position [123, 0]
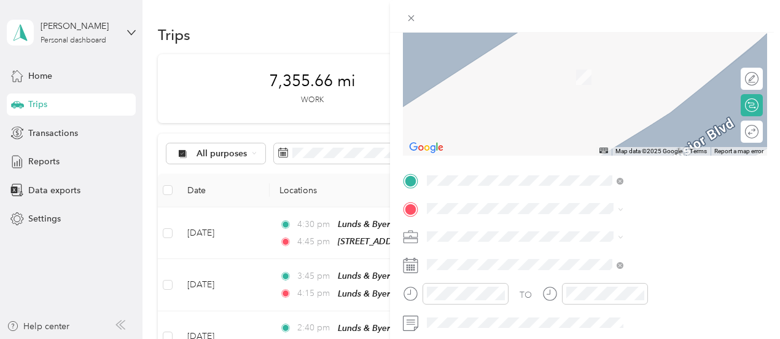
click at [623, 116] on span "[GEOGRAPHIC_DATA], [GEOGRAPHIC_DATA], [US_STATE], [GEOGRAPHIC_DATA]" at bounding box center [650, 125] width 141 height 36
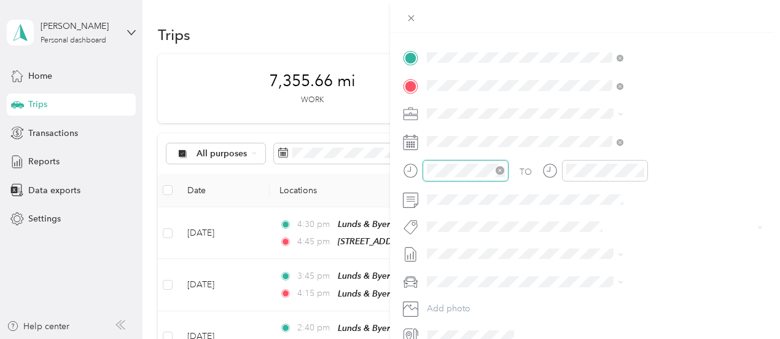
scroll to position [172, 0]
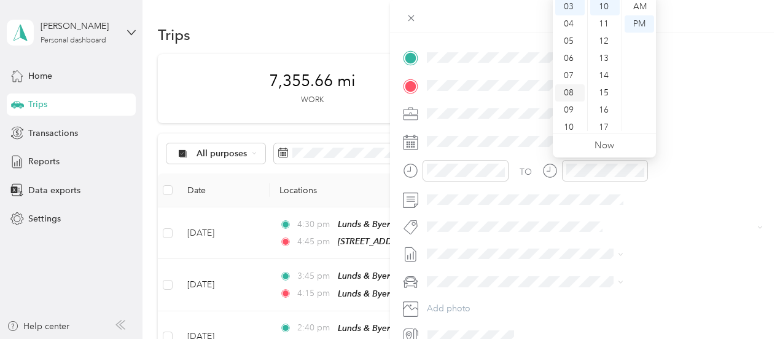
click at [566, 93] on div "08" at bounding box center [569, 92] width 29 height 17
click at [639, 6] on div "AM" at bounding box center [639, 6] width 29 height 17
drag, startPoint x: 604, startPoint y: 6, endPoint x: 602, endPoint y: 23, distance: 17.9
click at [604, 6] on div "10" at bounding box center [604, 6] width 29 height 17
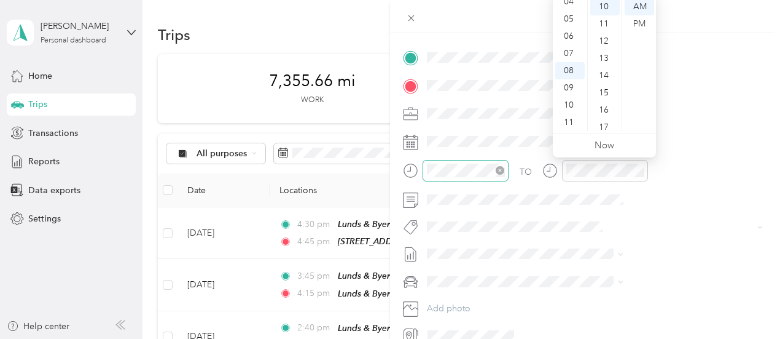
click at [509, 179] on div at bounding box center [466, 171] width 86 height 22
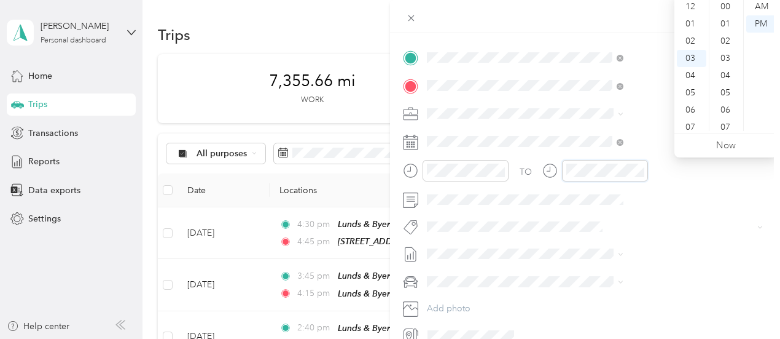
scroll to position [172, 0]
click at [694, 90] on div "08" at bounding box center [691, 92] width 29 height 17
click at [732, 114] on div "40" at bounding box center [726, 113] width 29 height 17
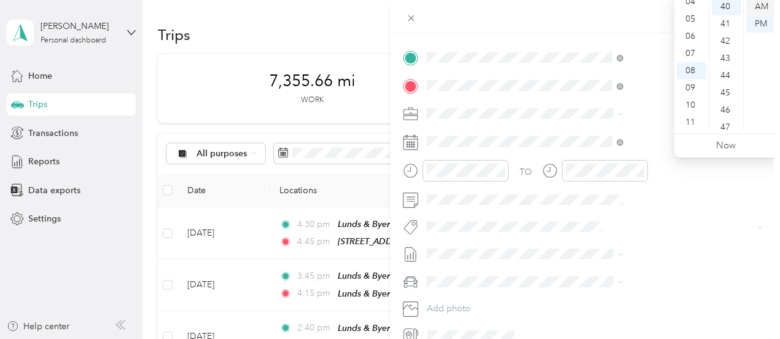
click at [764, 5] on div "AM" at bounding box center [760, 6] width 29 height 17
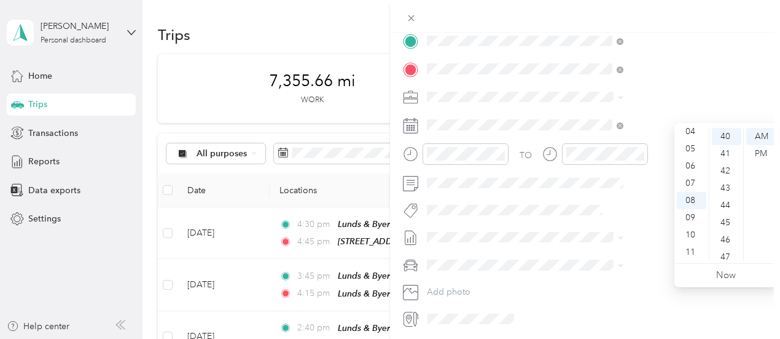
scroll to position [306, 0]
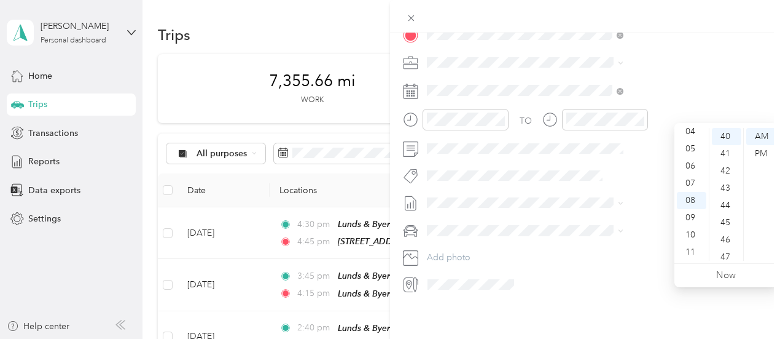
click at [651, 156] on div "TO Add photo" at bounding box center [585, 145] width 364 height 297
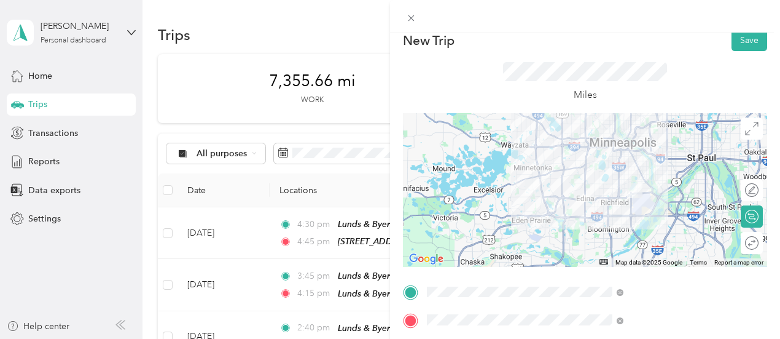
scroll to position [0, 0]
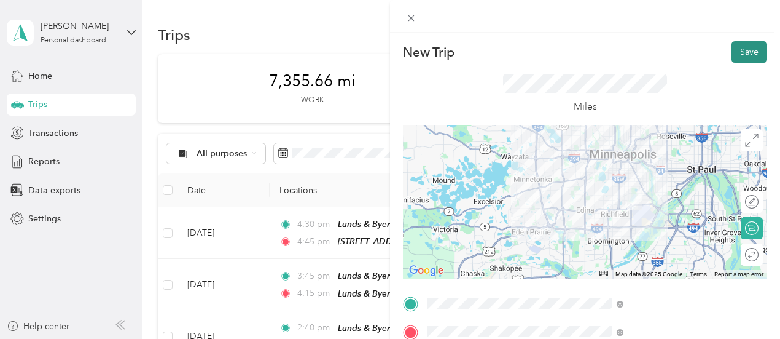
click at [732, 47] on button "Save" at bounding box center [750, 52] width 36 height 22
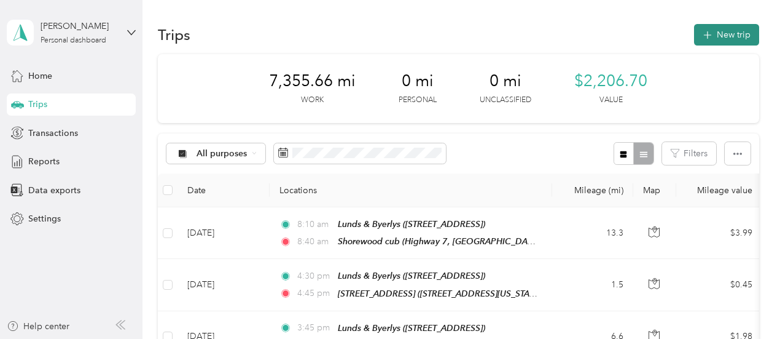
click at [732, 34] on button "New trip" at bounding box center [726, 35] width 65 height 22
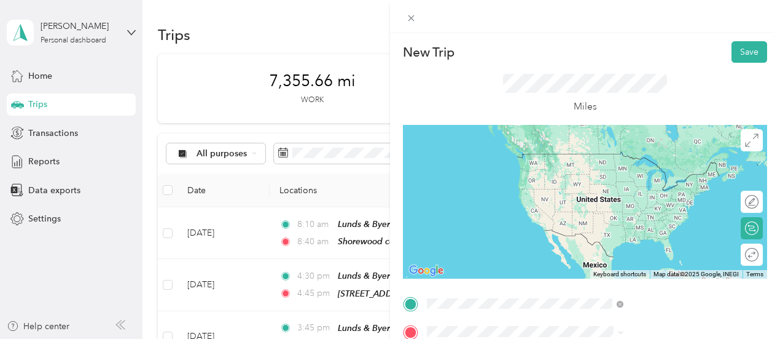
click at [657, 182] on div "[GEOGRAPHIC_DATA], [GEOGRAPHIC_DATA], [US_STATE], [GEOGRAPHIC_DATA]" at bounding box center [664, 183] width 169 height 52
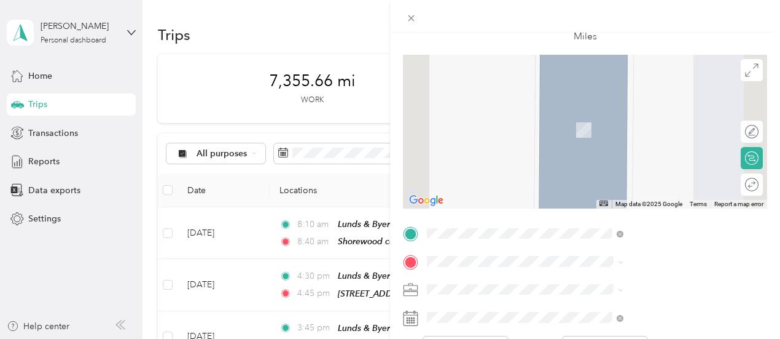
scroll to position [123, 0]
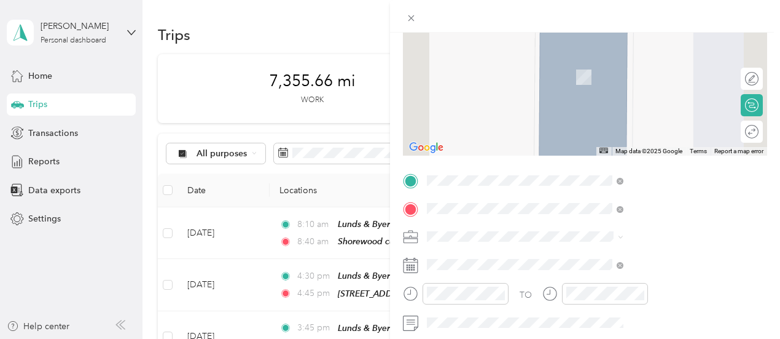
click at [675, 131] on div "TEAM Mackenthuns Fine Foods [STREET_ADDRESS]" at bounding box center [651, 116] width 143 height 30
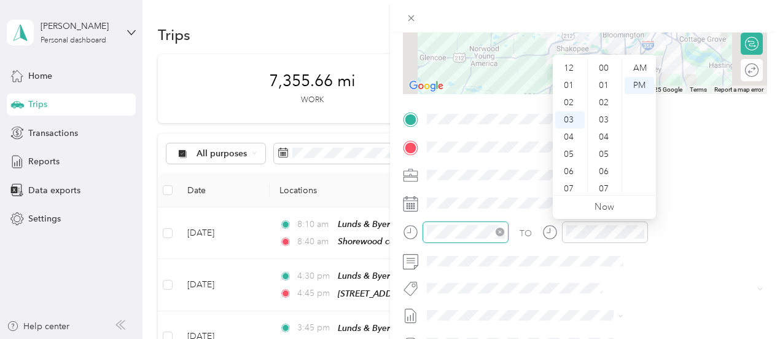
scroll to position [189, 0]
click at [574, 170] on div "09" at bounding box center [569, 171] width 29 height 17
click at [605, 104] on div "30" at bounding box center [604, 108] width 29 height 17
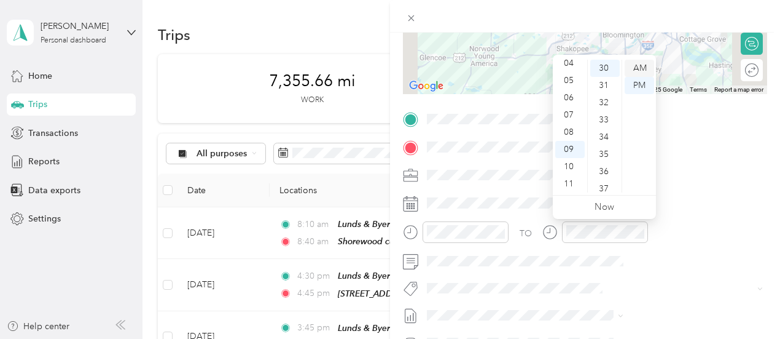
click at [643, 65] on div "AM" at bounding box center [639, 68] width 29 height 17
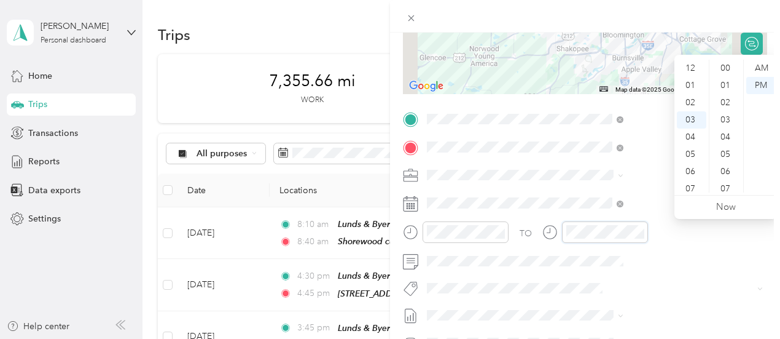
scroll to position [189, 0]
click at [694, 187] on div "10" at bounding box center [691, 188] width 29 height 17
click at [766, 67] on div "AM" at bounding box center [760, 68] width 29 height 17
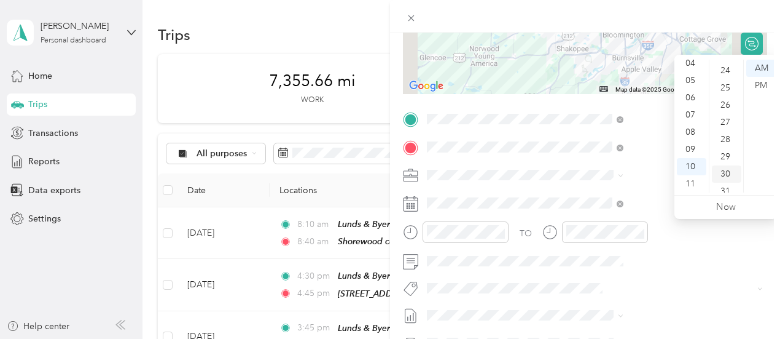
click at [727, 171] on div "30" at bounding box center [726, 173] width 29 height 17
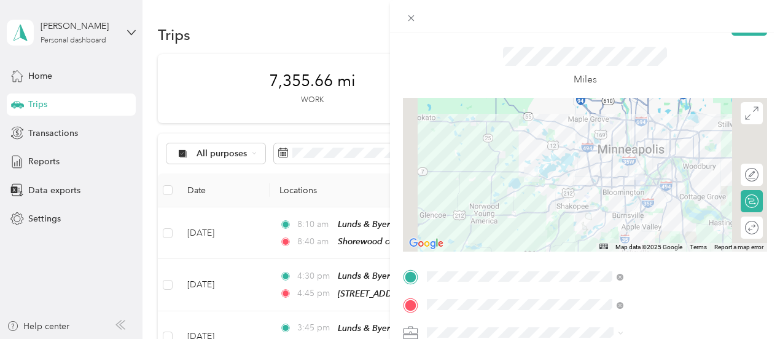
scroll to position [0, 0]
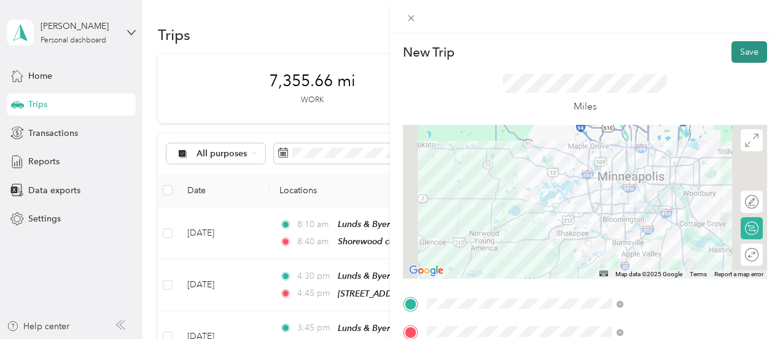
click at [748, 51] on button "Save" at bounding box center [750, 52] width 36 height 22
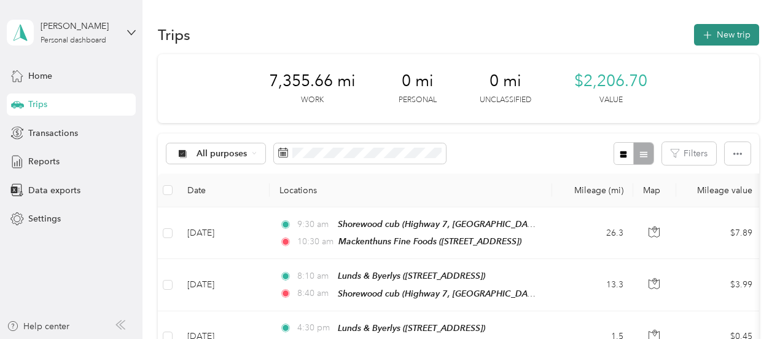
click at [724, 36] on button "New trip" at bounding box center [726, 35] width 65 height 22
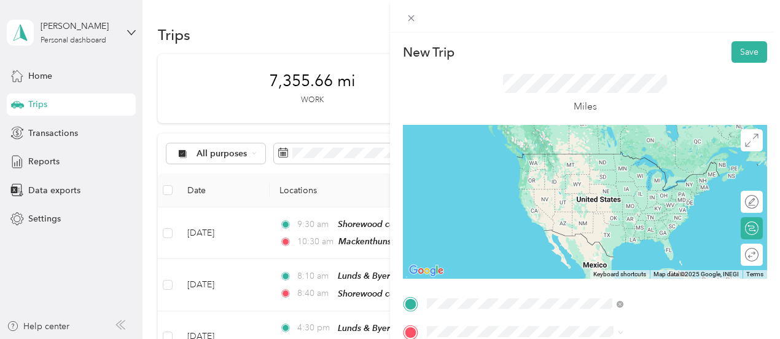
drag, startPoint x: 639, startPoint y: 232, endPoint x: 640, endPoint y: 222, distance: 9.3
click at [641, 224] on span "[STREET_ADDRESS]" at bounding box center [619, 219] width 78 height 10
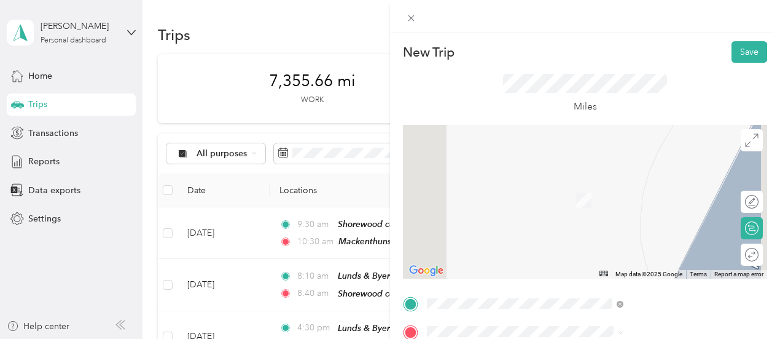
scroll to position [61, 0]
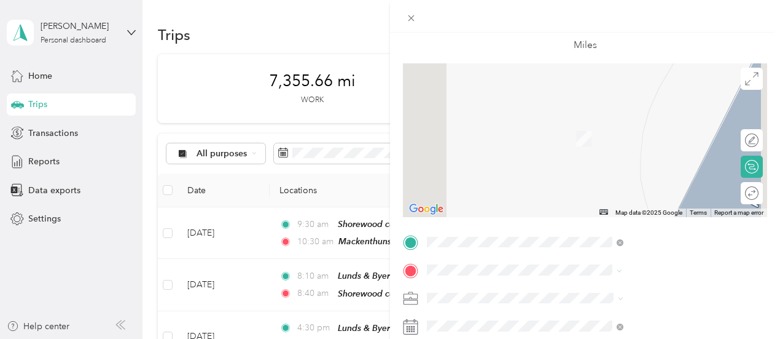
click at [628, 148] on span "[STREET_ADDRESS]" at bounding box center [619, 143] width 78 height 10
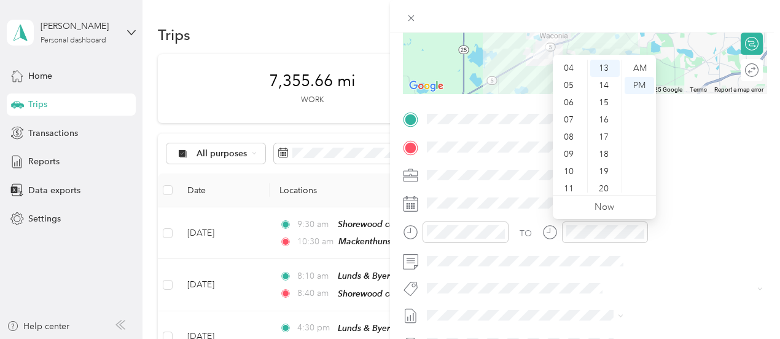
scroll to position [74, 0]
click at [571, 181] on div "11" at bounding box center [569, 183] width 29 height 17
click at [636, 66] on div "AM" at bounding box center [639, 68] width 29 height 17
click at [608, 62] on div "13" at bounding box center [604, 68] width 29 height 17
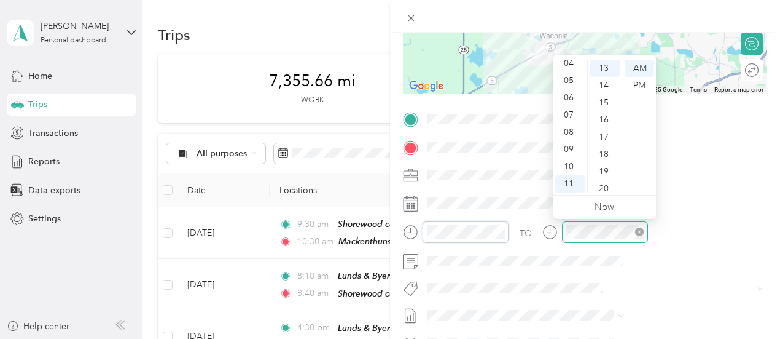
click at [648, 223] on div at bounding box center [605, 232] width 86 height 22
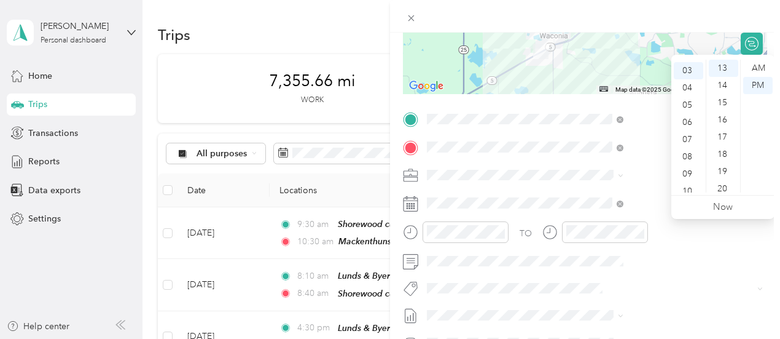
scroll to position [0, 0]
click at [693, 68] on div "12" at bounding box center [688, 68] width 29 height 17
click at [722, 176] on div "30" at bounding box center [723, 180] width 29 height 17
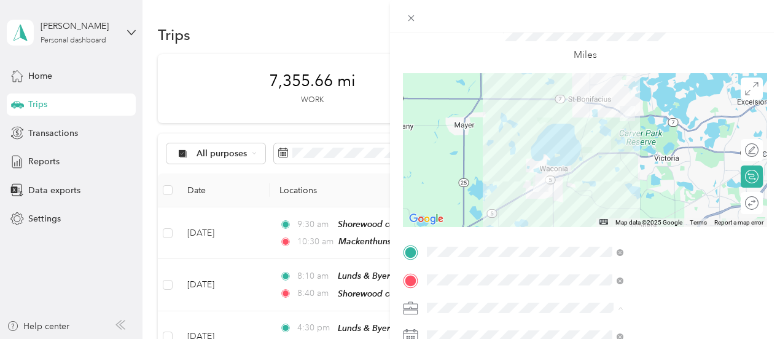
scroll to position [0, 2]
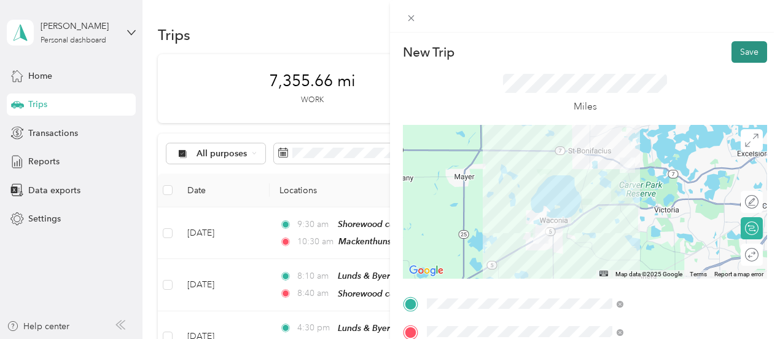
click at [736, 46] on button "Save" at bounding box center [750, 52] width 36 height 22
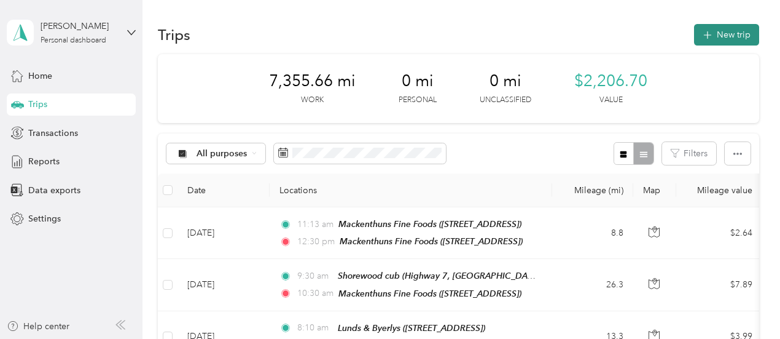
click at [720, 29] on button "New trip" at bounding box center [726, 35] width 65 height 22
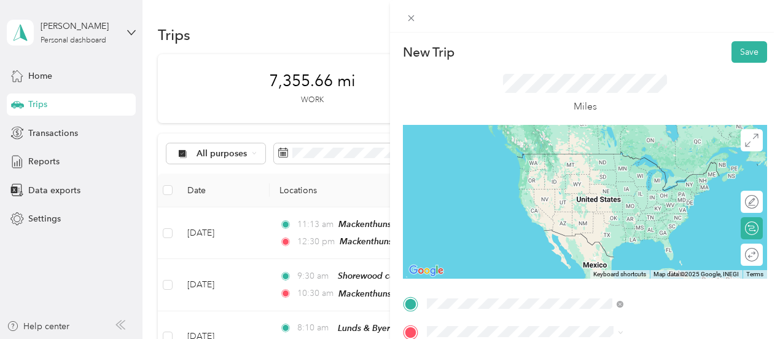
click at [634, 182] on div "TEAM Mackenthuns Fine Foods [STREET_ADDRESS]" at bounding box center [651, 167] width 143 height 30
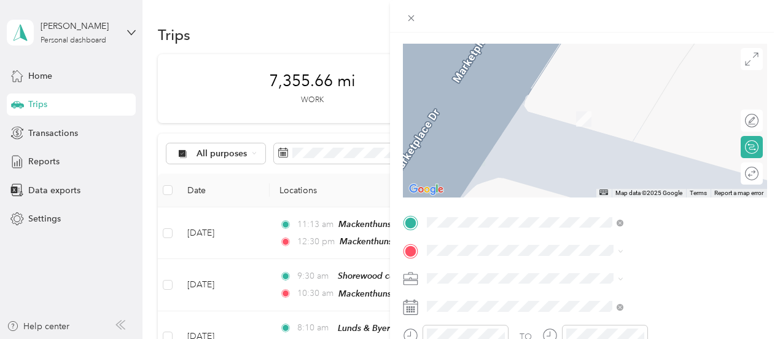
scroll to position [123, 0]
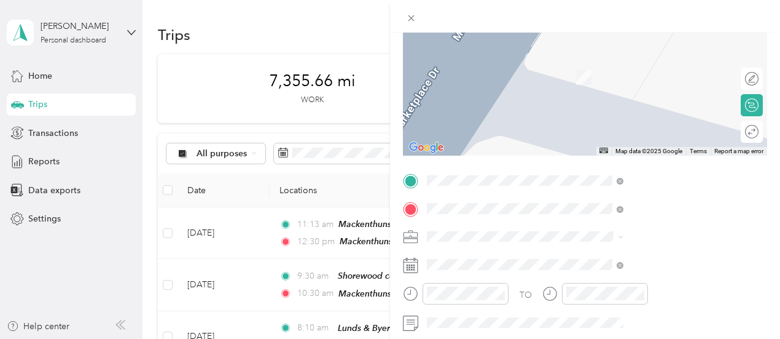
click at [613, 121] on span "[STREET_ADDRESS]" at bounding box center [619, 116] width 78 height 10
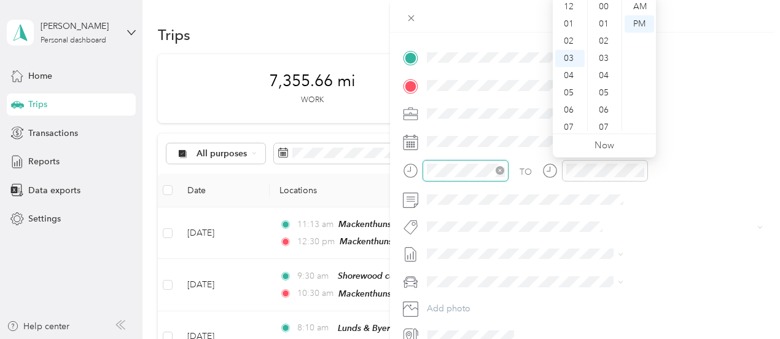
scroll to position [241, 0]
click at [570, 23] on div "01" at bounding box center [569, 21] width 29 height 17
click at [605, 109] on div "20" at bounding box center [604, 109] width 29 height 17
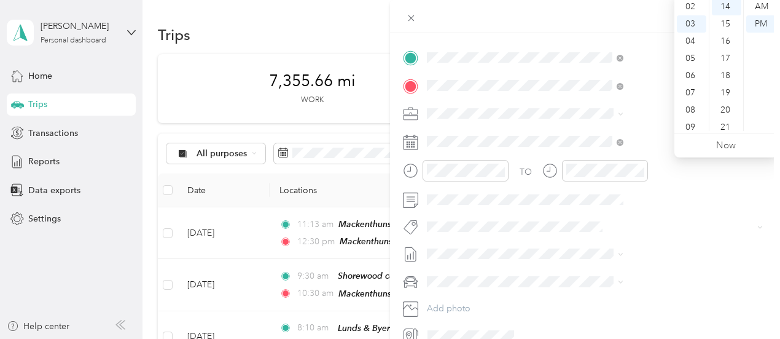
scroll to position [27, 0]
click at [691, 23] on div "01" at bounding box center [691, 21] width 29 height 17
click at [729, 106] on div "45" at bounding box center [726, 106] width 29 height 17
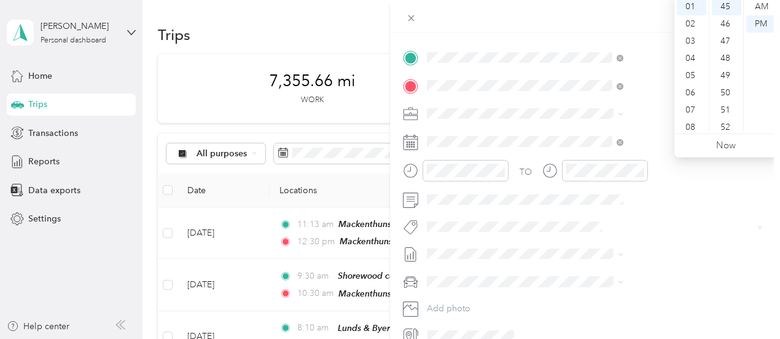
click at [648, 125] on div "TO Add photo" at bounding box center [585, 196] width 364 height 297
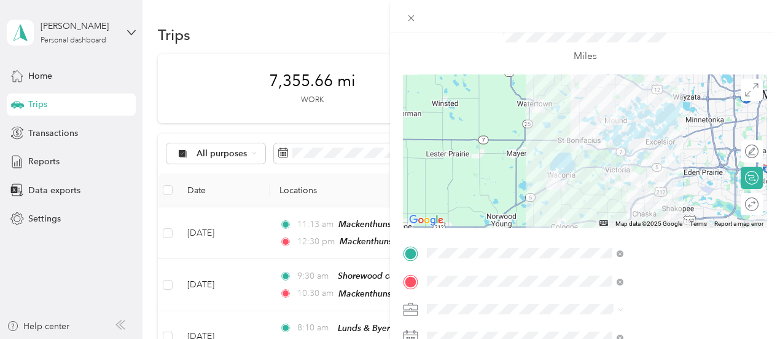
scroll to position [0, 0]
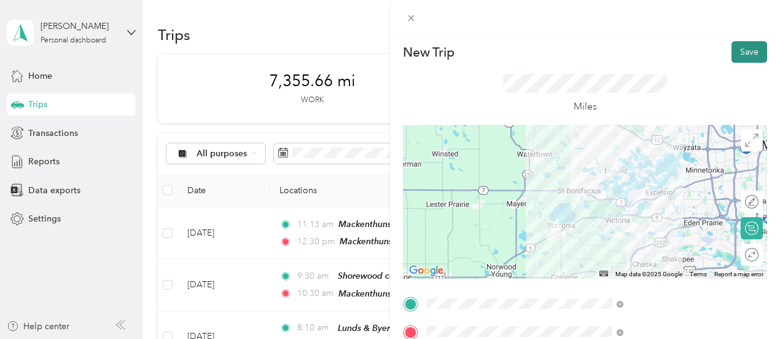
click at [744, 47] on button "Save" at bounding box center [750, 52] width 36 height 22
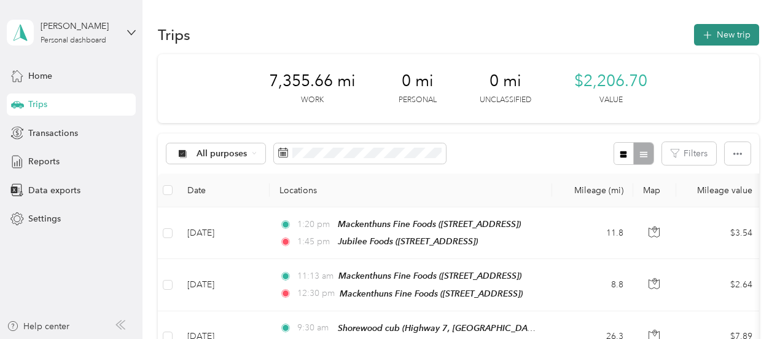
click at [725, 31] on button "New trip" at bounding box center [726, 35] width 65 height 22
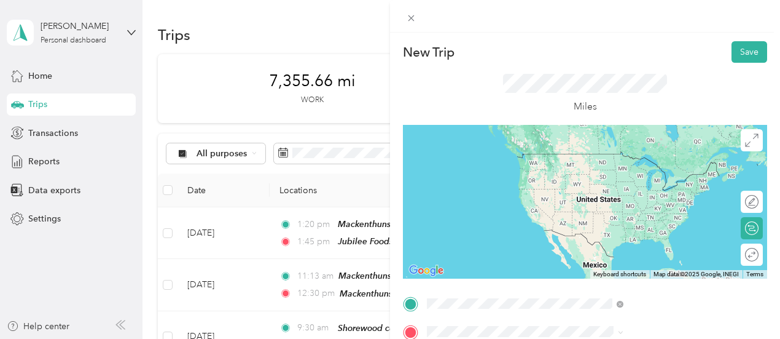
drag, startPoint x: 647, startPoint y: 173, endPoint x: 660, endPoint y: 181, distance: 15.7
click at [660, 176] on div "TEAM Jubilee Foods [STREET_ADDRESS]" at bounding box center [629, 167] width 99 height 30
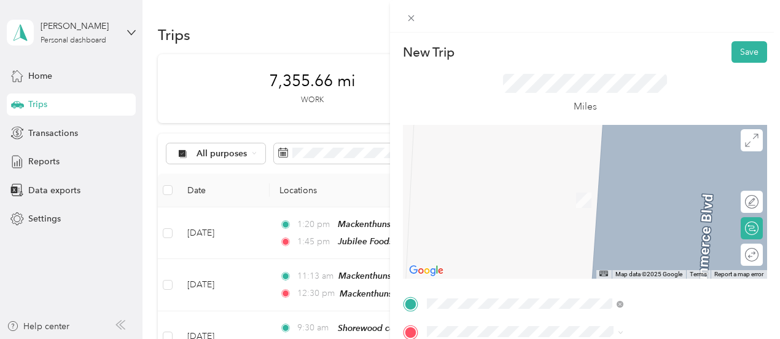
scroll to position [184, 0]
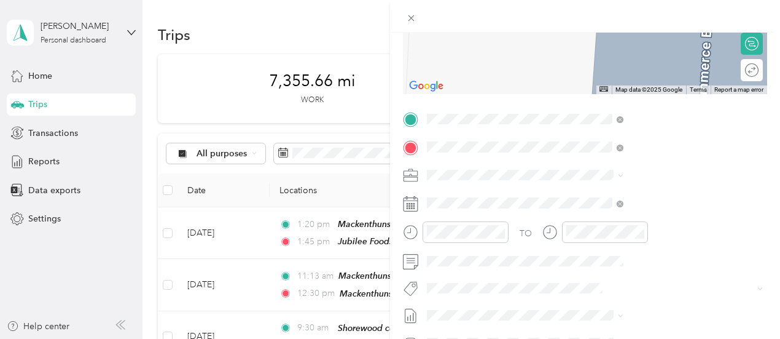
click at [658, 219] on span "[STREET_ADDRESS]" at bounding box center [619, 213] width 78 height 10
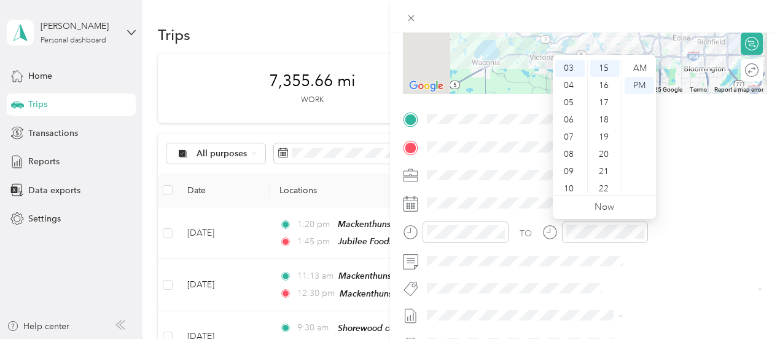
scroll to position [27, 0]
click at [569, 73] on div "02" at bounding box center [569, 75] width 29 height 17
click at [603, 178] on div "30" at bounding box center [604, 178] width 29 height 17
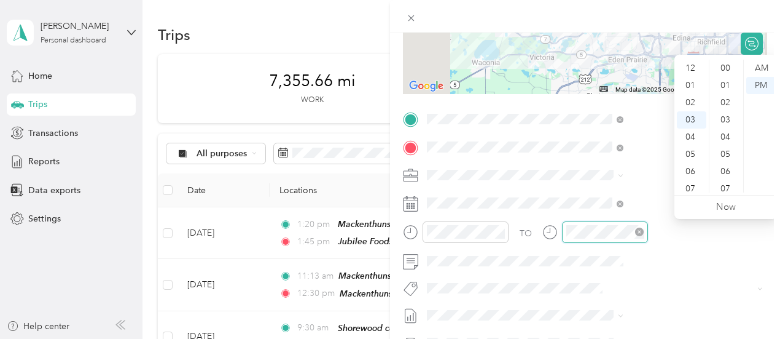
scroll to position [258, 0]
click at [687, 72] on div "02" at bounding box center [691, 75] width 29 height 17
click at [724, 116] on div "35" at bounding box center [726, 117] width 29 height 17
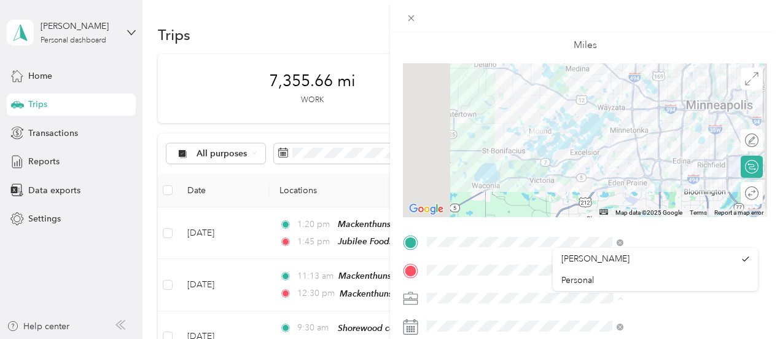
scroll to position [0, 0]
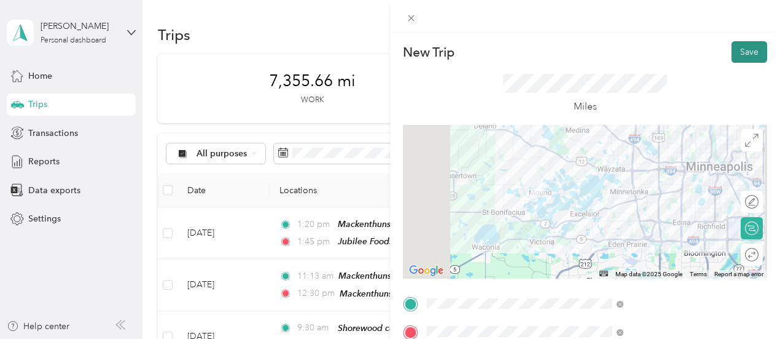
click at [745, 44] on button "Save" at bounding box center [750, 52] width 36 height 22
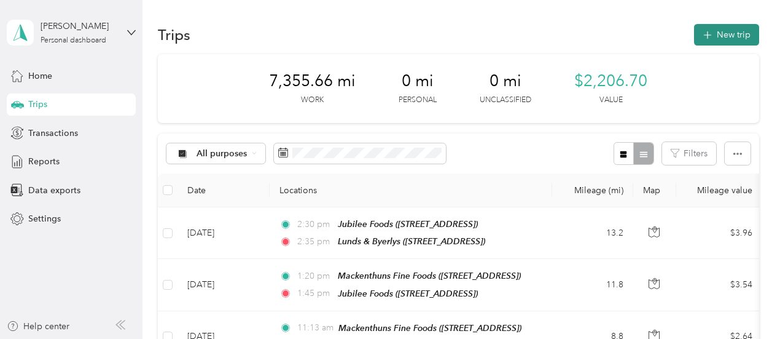
click at [725, 26] on button "New trip" at bounding box center [726, 35] width 65 height 22
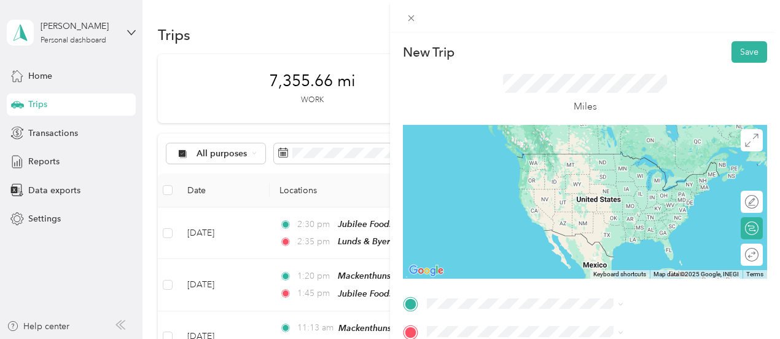
click at [616, 180] on div "TEAM Lunds & [PERSON_NAME] [STREET_ADDRESS][GEOGRAPHIC_DATA], [GEOGRAPHIC_DATA]" at bounding box center [632, 165] width 105 height 30
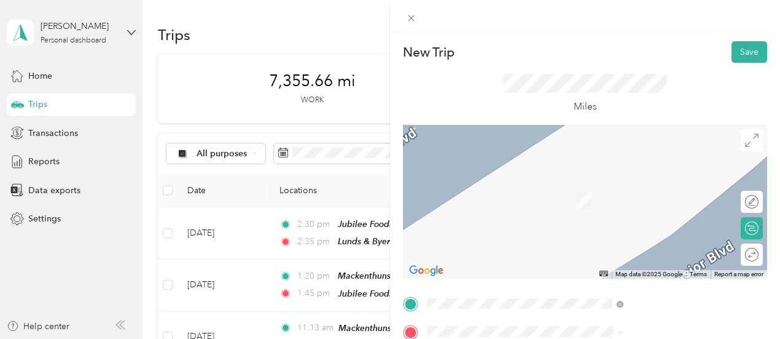
scroll to position [123, 0]
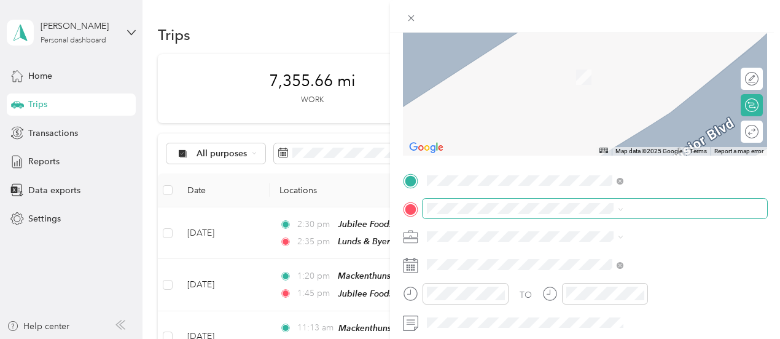
click at [570, 201] on span at bounding box center [595, 208] width 345 height 20
click at [574, 201] on span at bounding box center [595, 208] width 345 height 20
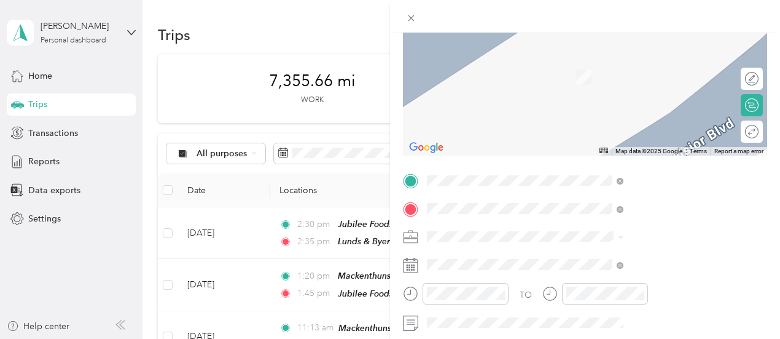
click at [641, 71] on div "[STREET_ADDRESS][GEOGRAPHIC_DATA][STREET_ADDRESS][US_STATE][GEOGRAPHIC_DATA]" at bounding box center [641, 71] width 123 height 26
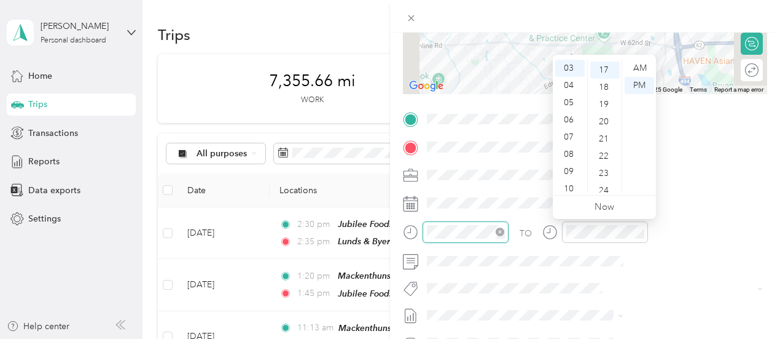
scroll to position [292, 0]
click at [568, 71] on div "03" at bounding box center [569, 68] width 29 height 17
click at [571, 103] on div "02" at bounding box center [569, 100] width 29 height 17
click at [607, 152] on div "40" at bounding box center [604, 152] width 29 height 17
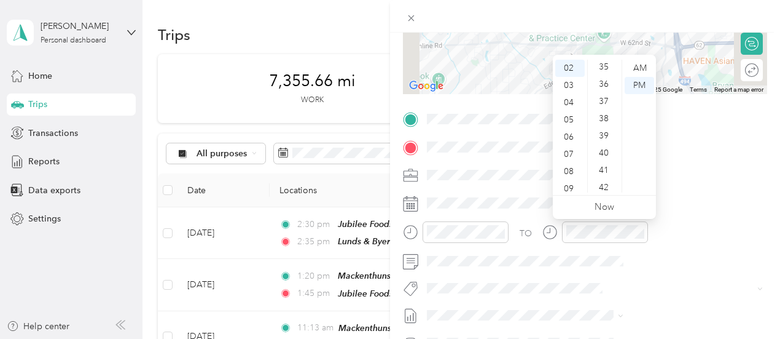
scroll to position [688, 0]
click at [648, 224] on div at bounding box center [605, 232] width 86 height 22
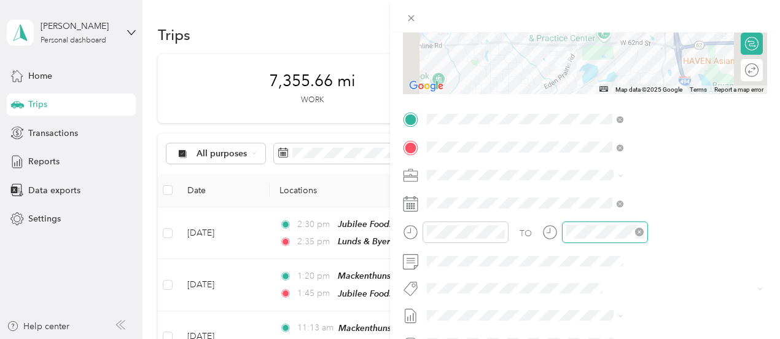
scroll to position [292, 0]
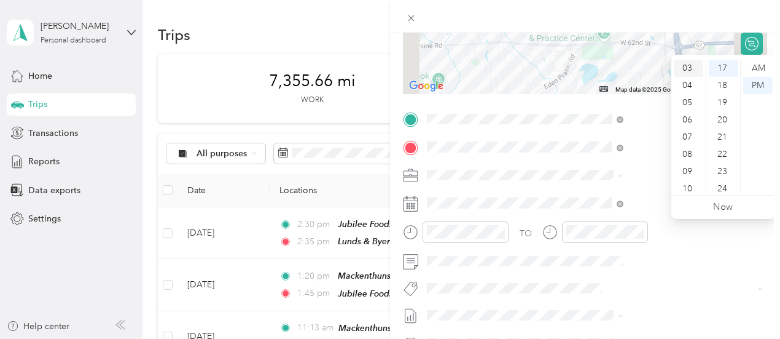
click at [690, 64] on div "03" at bounding box center [688, 68] width 29 height 17
click at [726, 66] on div "00" at bounding box center [723, 68] width 29 height 17
click at [644, 190] on div "TO Add photo" at bounding box center [585, 257] width 364 height 297
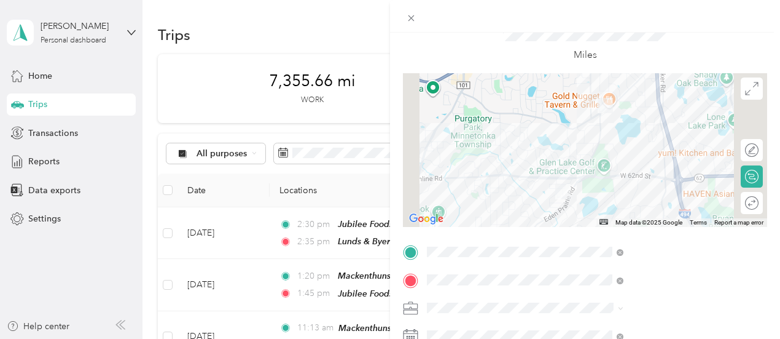
scroll to position [0, 2]
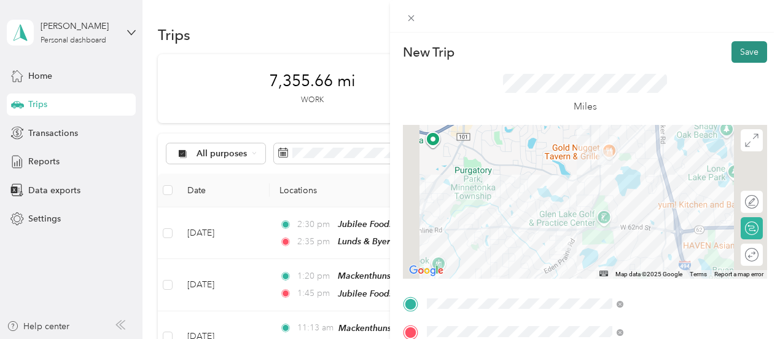
click at [748, 45] on button "Save" at bounding box center [750, 52] width 36 height 22
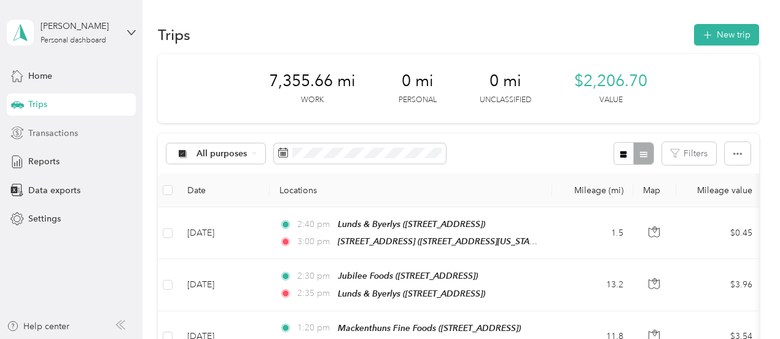
click at [57, 128] on span "Transactions" at bounding box center [53, 133] width 50 height 13
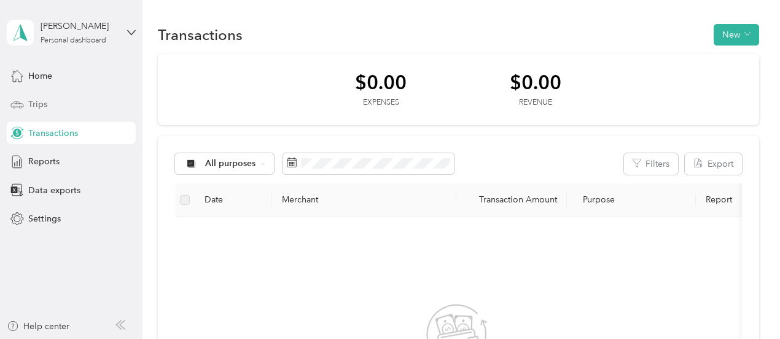
click at [50, 100] on div "Trips" at bounding box center [71, 104] width 129 height 22
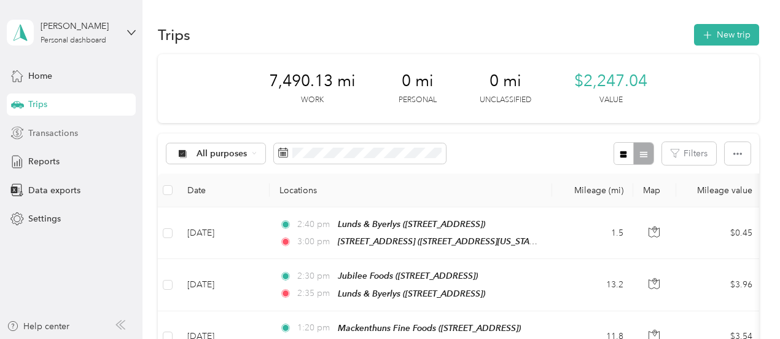
click at [51, 129] on span "Transactions" at bounding box center [53, 133] width 50 height 13
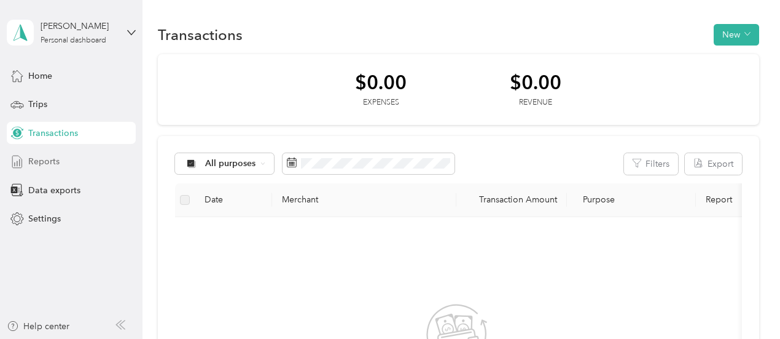
click at [43, 157] on span "Reports" at bounding box center [43, 161] width 31 height 13
